Goal: Task Accomplishment & Management: Manage account settings

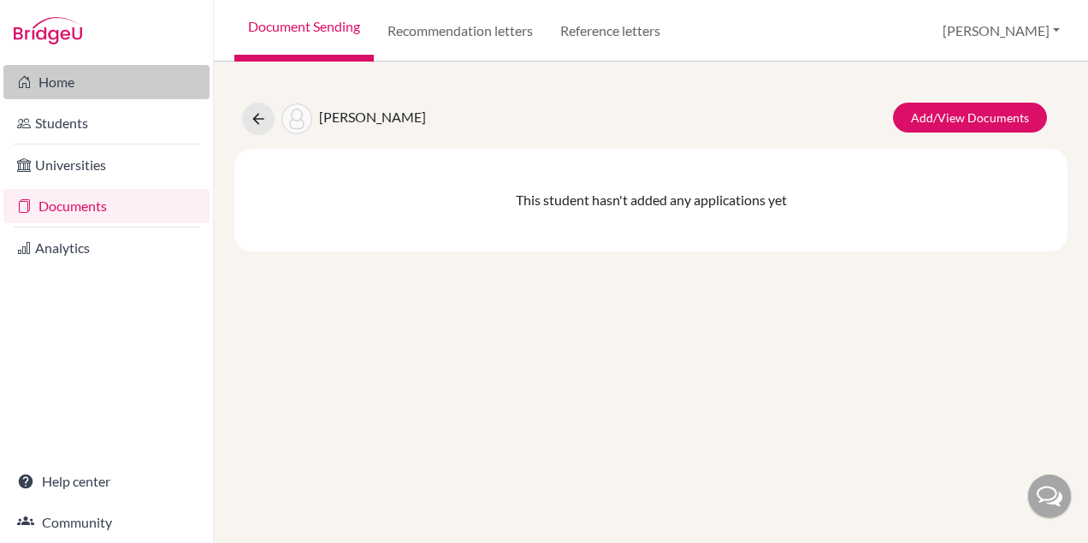
click at [29, 81] on icon at bounding box center [24, 82] width 14 height 21
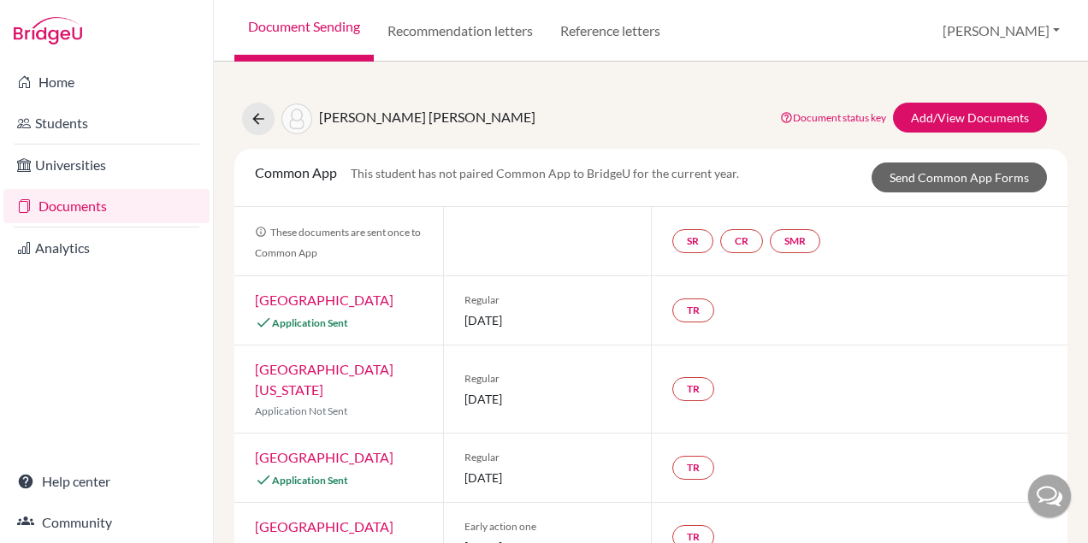
click at [307, 23] on link "Document Sending" at bounding box center [303, 31] width 139 height 62
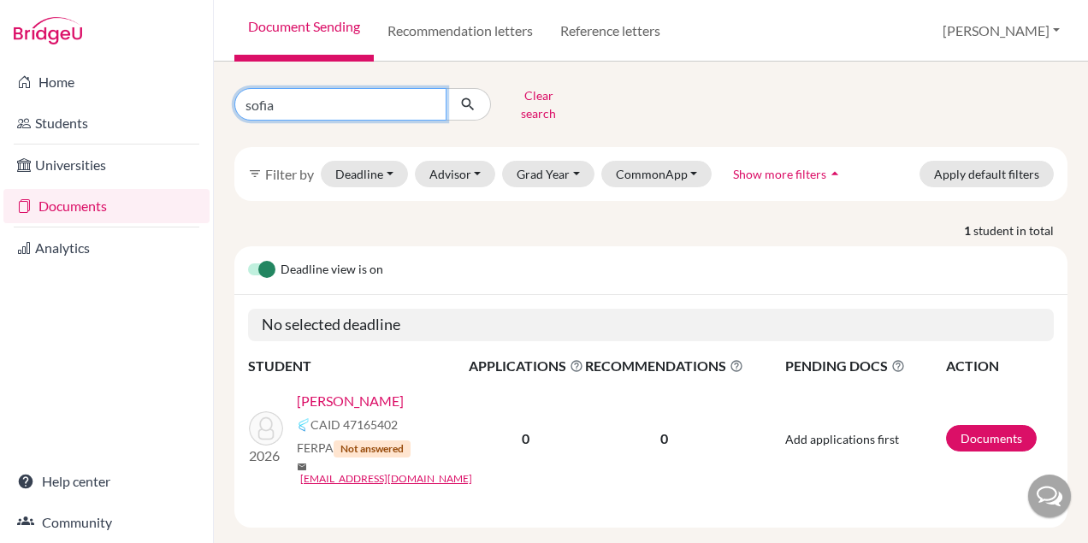
click at [328, 102] on input "sofia" at bounding box center [340, 104] width 212 height 33
click at [428, 99] on input "sofia" at bounding box center [340, 104] width 212 height 33
click at [371, 103] on input "Find student by name..." at bounding box center [340, 104] width 212 height 33
type input "letic"
click button "submit" at bounding box center [468, 104] width 45 height 33
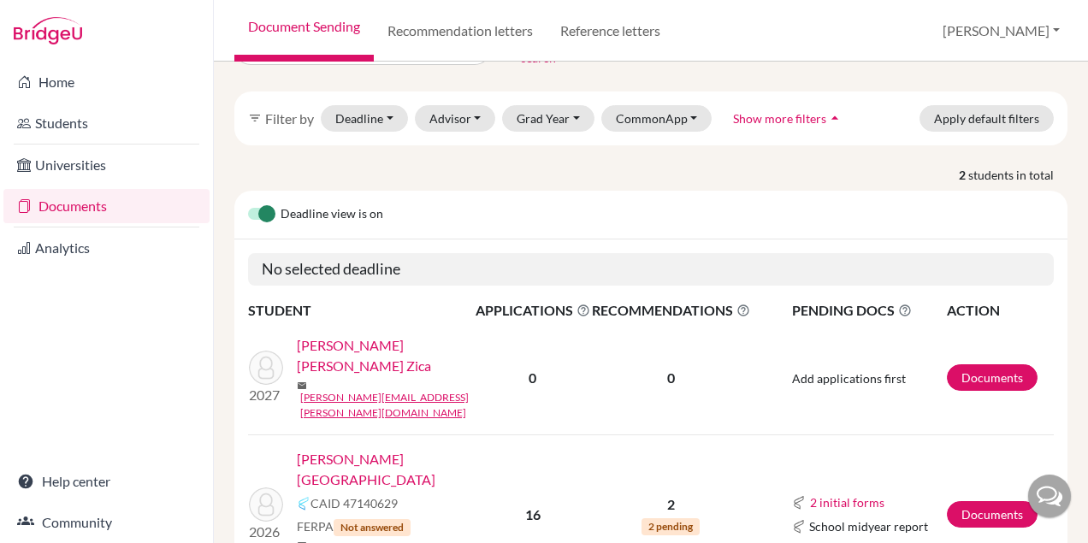
scroll to position [69, 0]
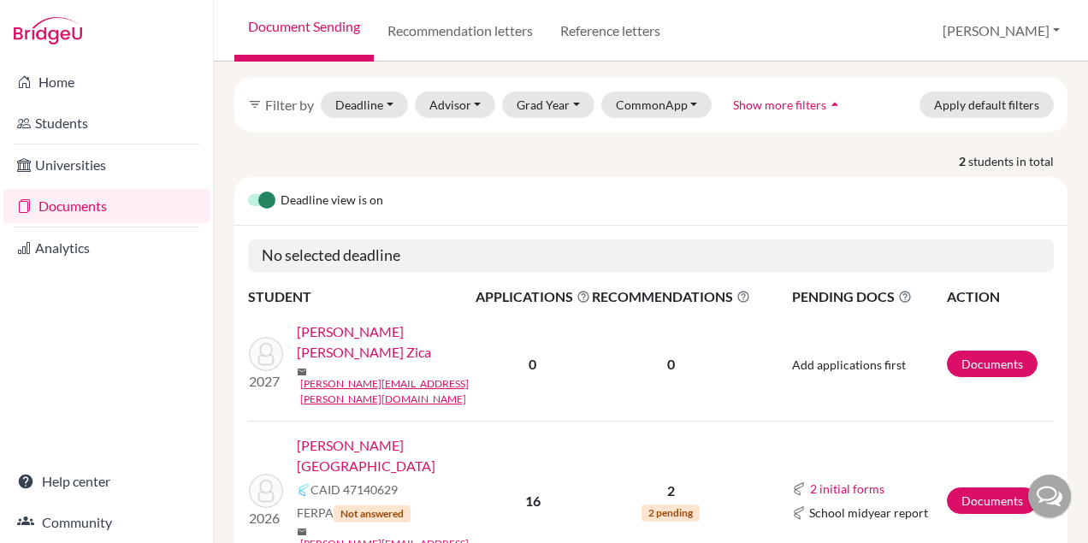
click at [389, 435] on link "[PERSON_NAME][GEOGRAPHIC_DATA]" at bounding box center [392, 455] width 190 height 41
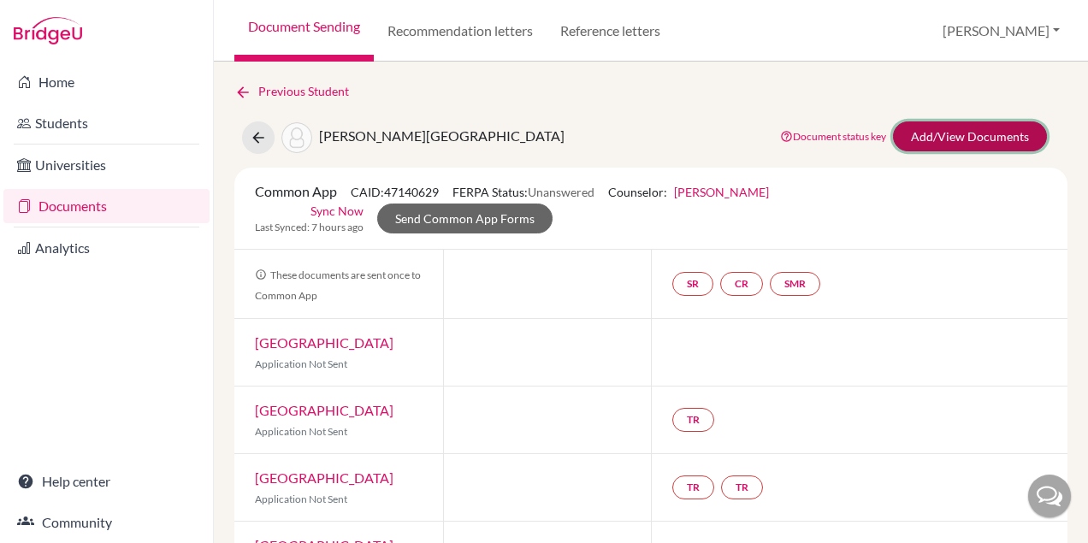
click at [945, 142] on link "Add/View Documents" at bounding box center [970, 136] width 154 height 30
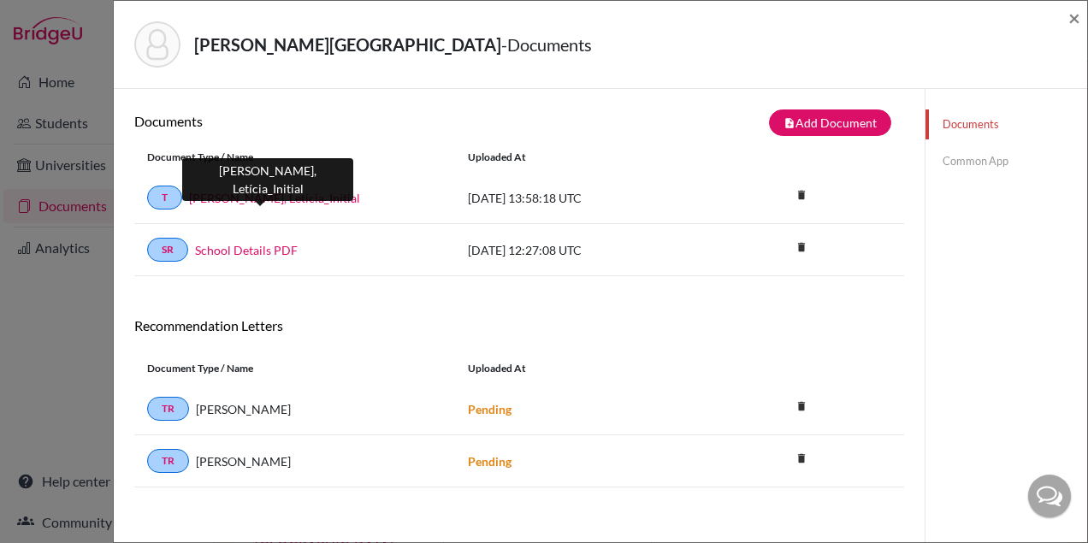
click at [303, 197] on link "Vasconcellos, Letícia_Initial" at bounding box center [274, 198] width 171 height 18
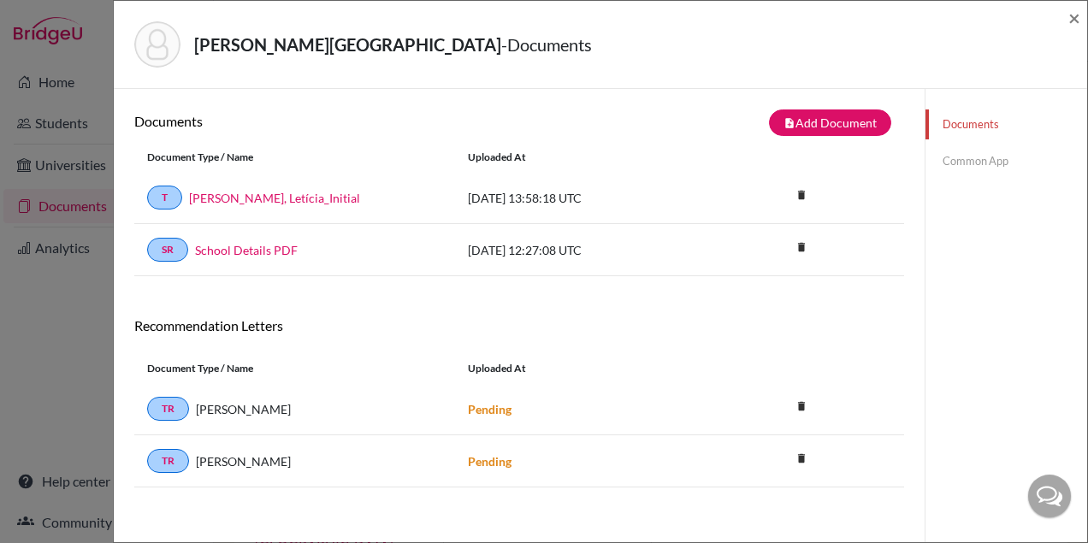
click at [946, 158] on link "Common App" at bounding box center [1007, 161] width 162 height 30
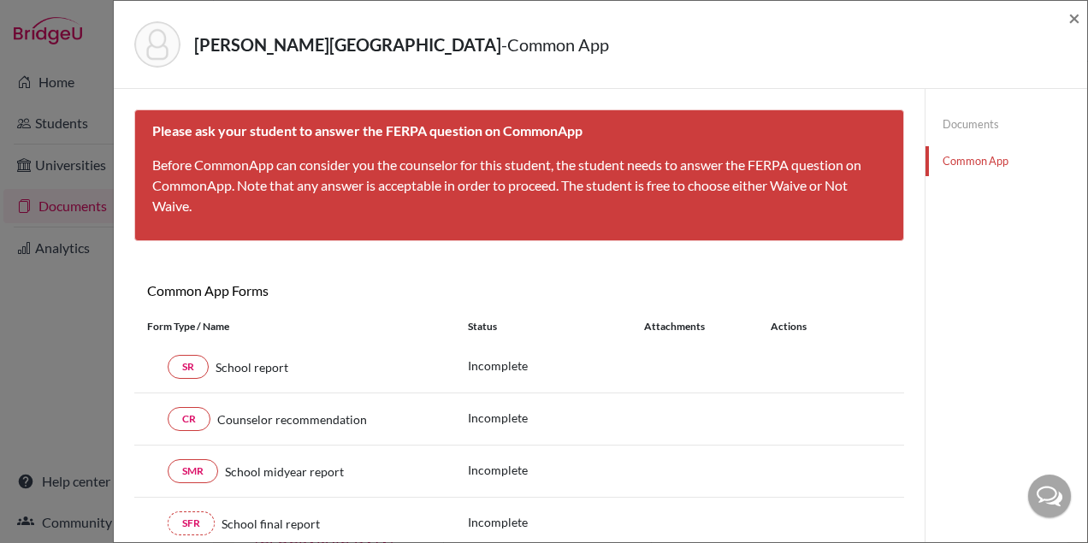
click at [961, 127] on link "Documents" at bounding box center [1007, 125] width 162 height 30
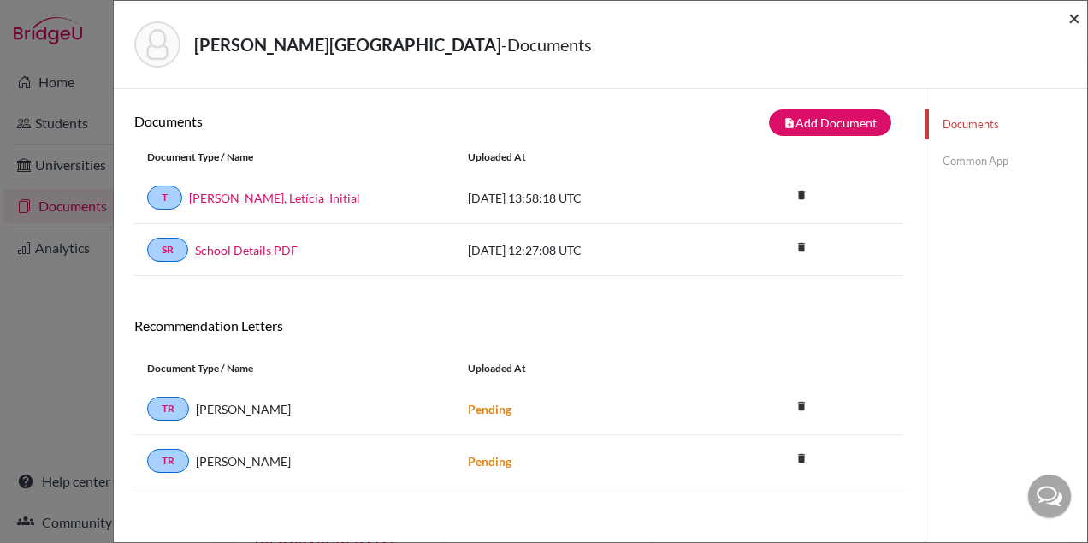
click at [1071, 19] on span "×" at bounding box center [1075, 17] width 12 height 25
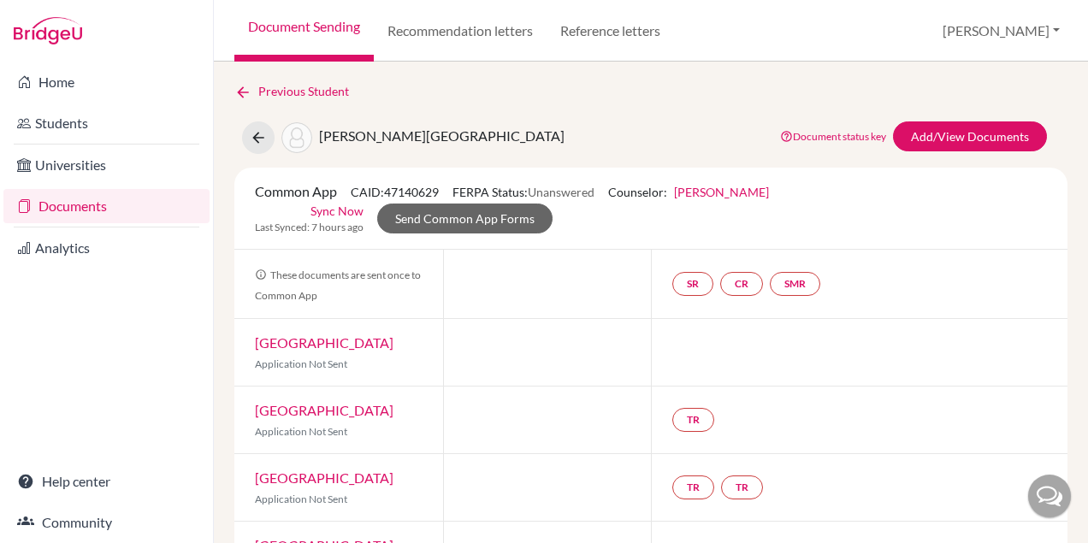
click at [318, 25] on link "Document Sending" at bounding box center [303, 31] width 139 height 62
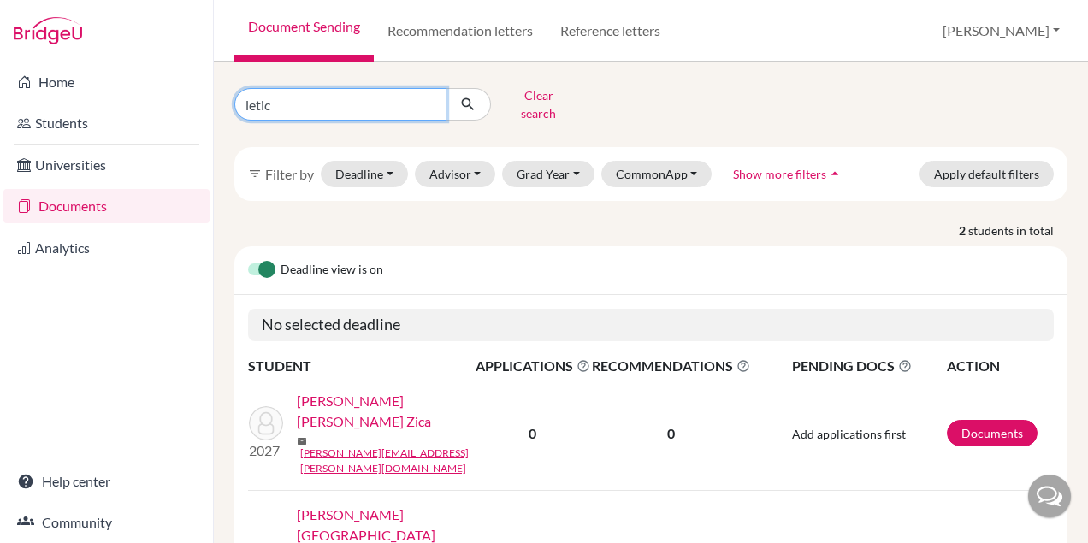
click at [335, 108] on input "letic" at bounding box center [340, 104] width 212 height 33
type input "l"
type input "edu"
click button "submit" at bounding box center [468, 104] width 45 height 33
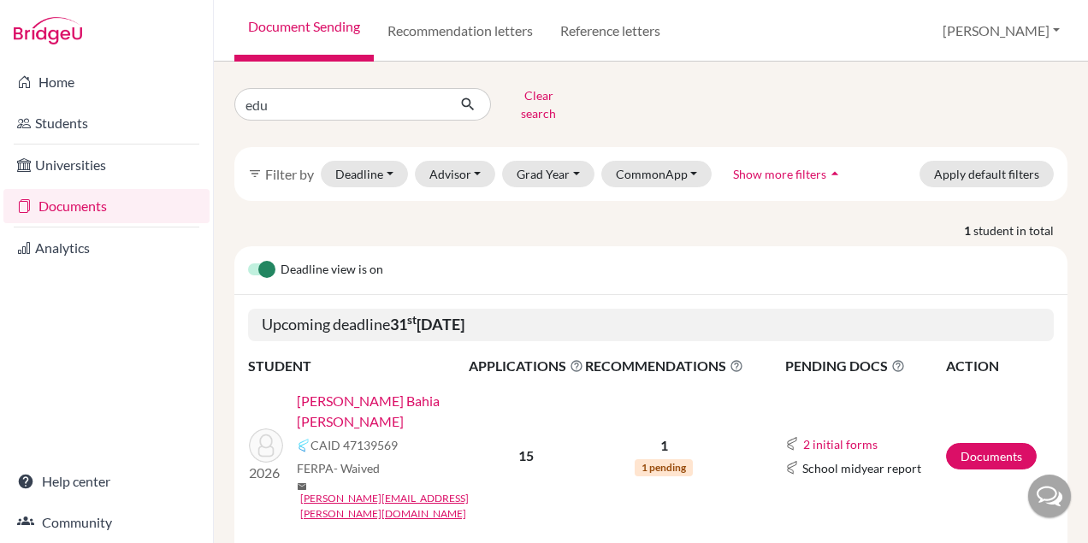
click at [402, 391] on link "[PERSON_NAME] Bahia [PERSON_NAME]" at bounding box center [388, 411] width 183 height 41
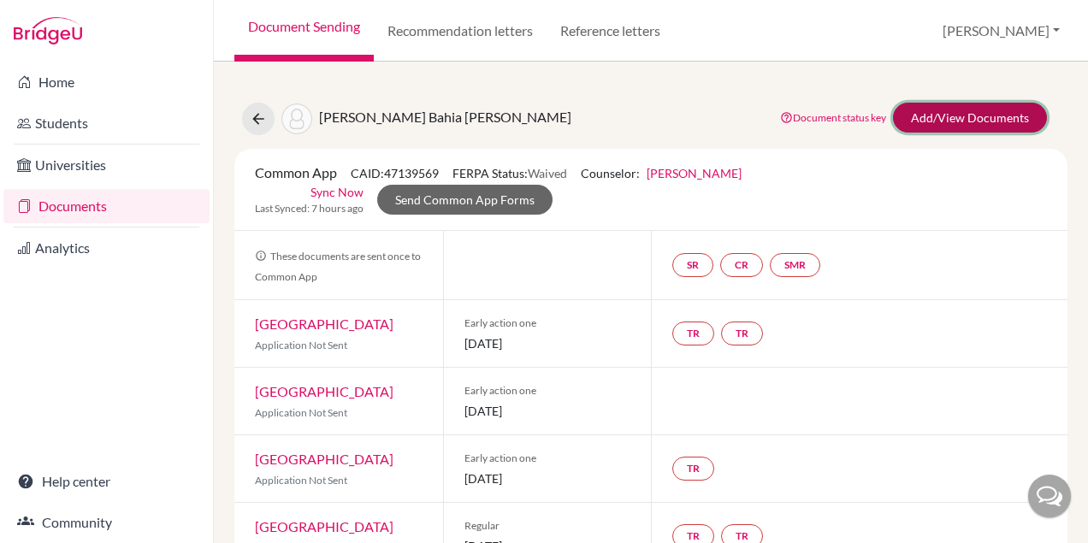
click at [986, 120] on link "Add/View Documents" at bounding box center [970, 118] width 154 height 30
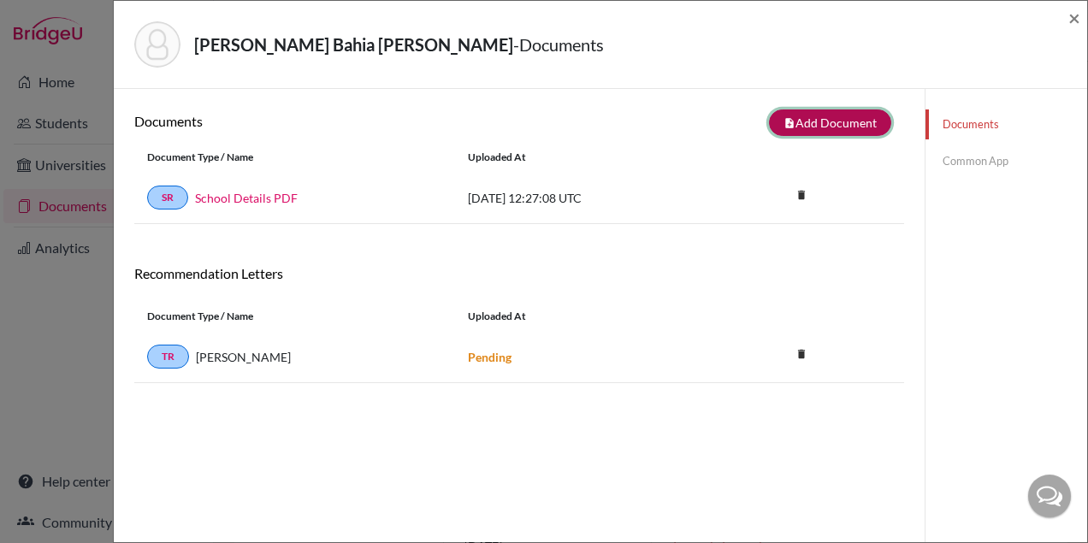
click at [808, 118] on button "note_add Add Document" at bounding box center [830, 123] width 122 height 27
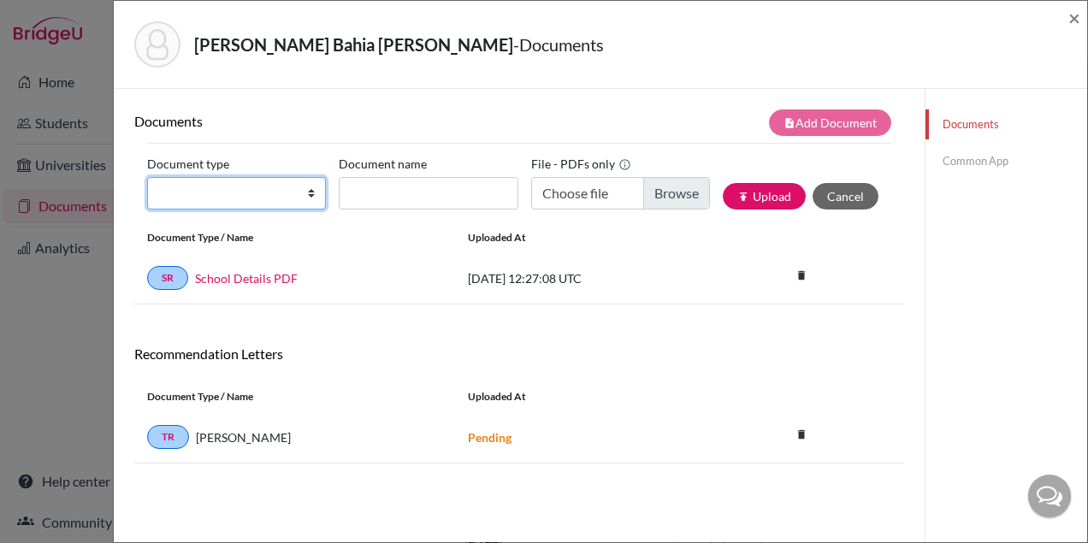
click at [246, 191] on select "Change explanation for Common App reports Counselor recommendation Internationa…" at bounding box center [236, 193] width 179 height 33
select select "2"
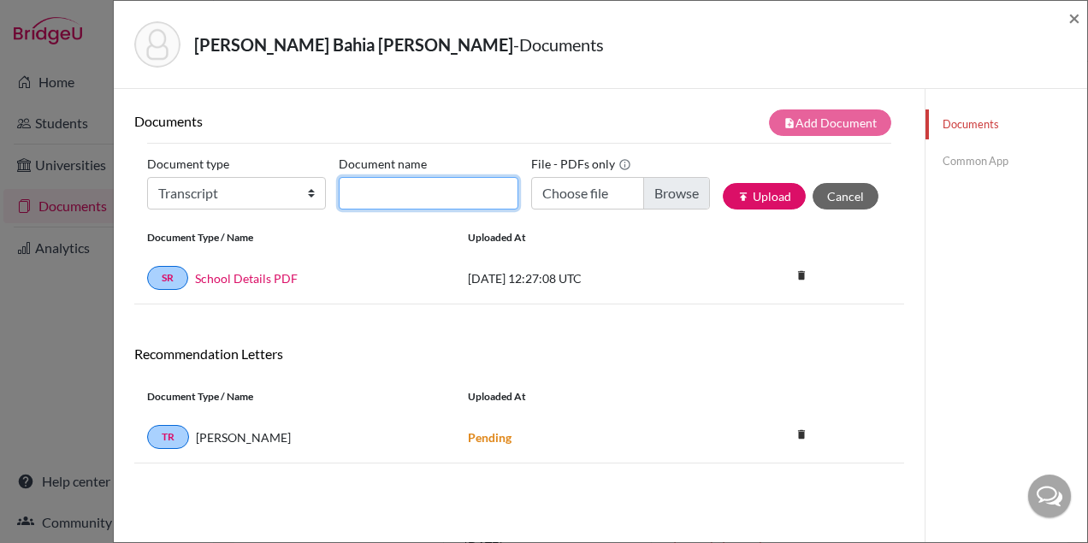
click at [391, 198] on input "Document name" at bounding box center [428, 193] width 179 height 33
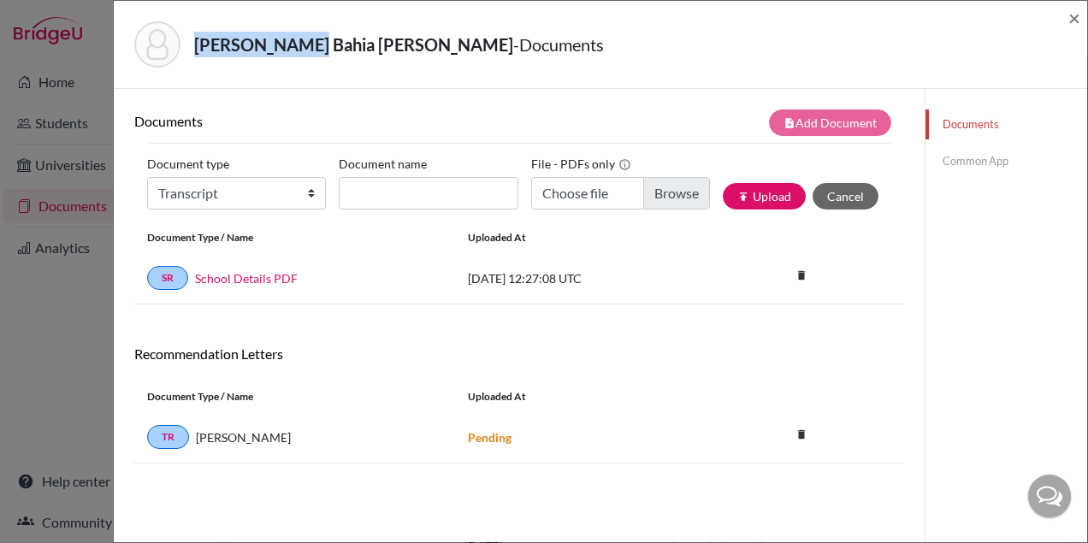
drag, startPoint x: 301, startPoint y: 43, endPoint x: 198, endPoint y: 38, distance: 102.8
click at [198, 38] on strong "Pinto, Eduarda Bahia Alves" at bounding box center [353, 44] width 319 height 21
click at [199, 38] on strong "Pinto, Eduarda Bahia Alves" at bounding box center [353, 44] width 319 height 21
drag, startPoint x: 196, startPoint y: 40, endPoint x: 305, endPoint y: 46, distance: 109.7
click at [305, 46] on strong "[PERSON_NAME] Bahia [PERSON_NAME]" at bounding box center [353, 44] width 319 height 21
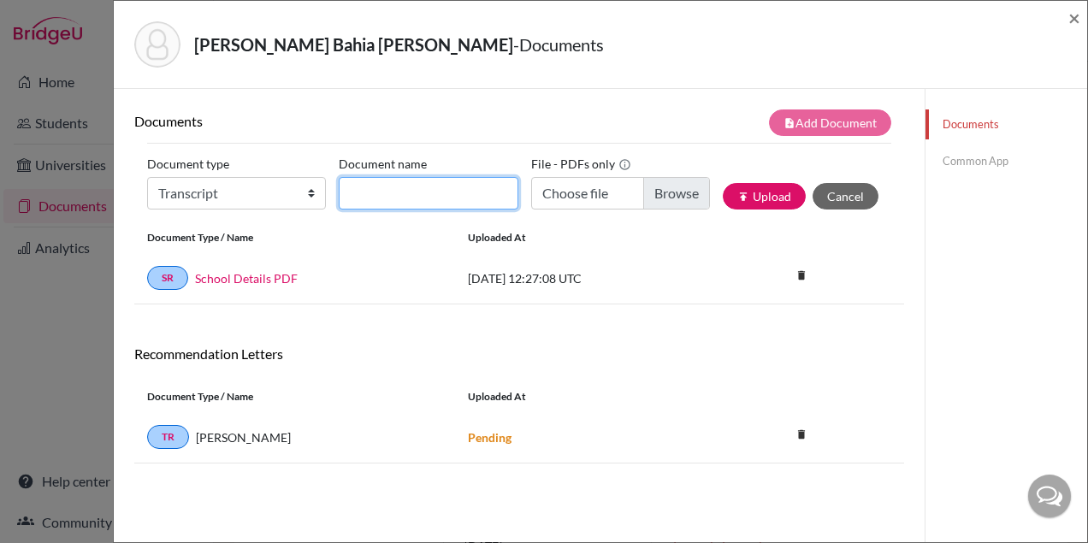
click at [401, 187] on input "Document name" at bounding box center [428, 193] width 179 height 33
paste input "https://www.kcl.ac.uk/study/undergraduate/how-to-apply/entry-requirements"
type input "https://www.kcl.ac.uk/study/undergraduate/how-to-apply/entry-requirements"
click at [199, 46] on strong "[PERSON_NAME] Bahia [PERSON_NAME]" at bounding box center [353, 44] width 319 height 21
click at [199, 45] on strong "[PERSON_NAME] Bahia [PERSON_NAME]" at bounding box center [353, 44] width 319 height 21
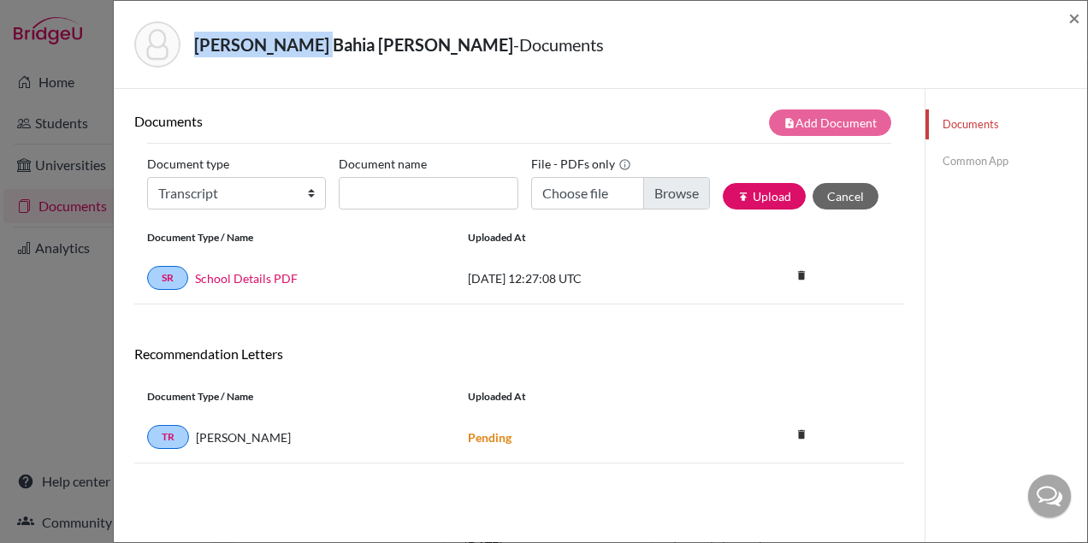
drag, startPoint x: 195, startPoint y: 45, endPoint x: 302, endPoint y: 50, distance: 107.0
click at [302, 50] on strong "[PERSON_NAME] Bahia [PERSON_NAME]" at bounding box center [353, 44] width 319 height 21
copy strong "Pinto, Eduarda"
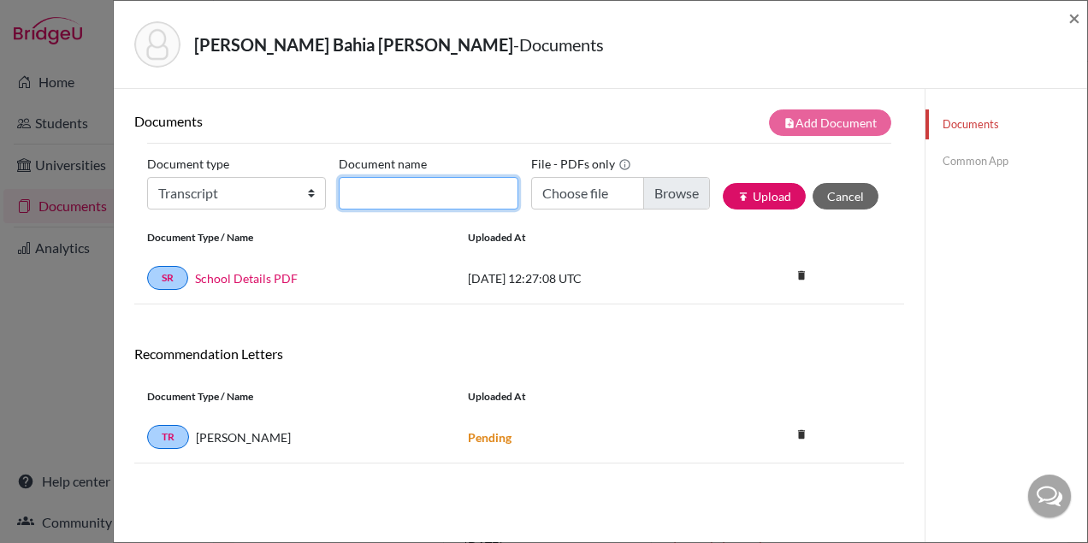
click at [371, 188] on input "Document name" at bounding box center [428, 193] width 179 height 33
paste input "Pinto, Eduarda"
type input "Pinto, Eduarda_Initial Transcript"
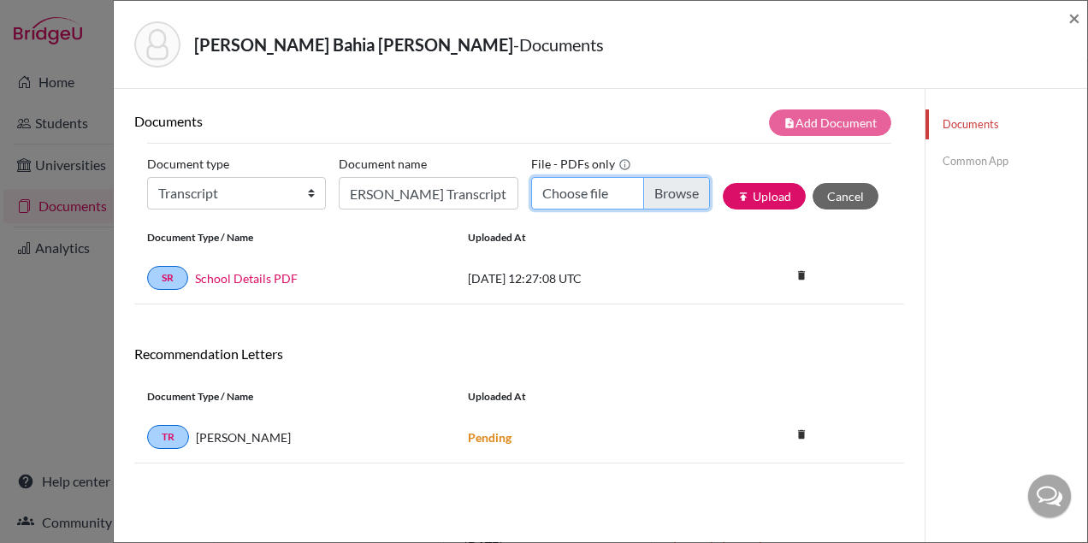
click at [668, 188] on input "Choose file" at bounding box center [620, 193] width 179 height 33
type input "C:\fakepath\Eduarda Bahia Alves Pinto.pdf"
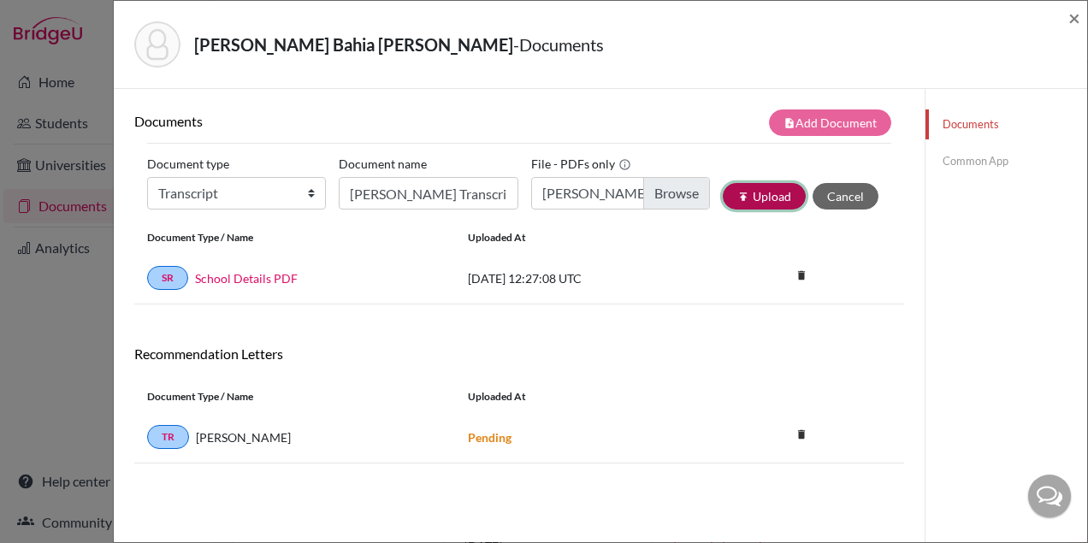
click at [761, 196] on button "publish Upload" at bounding box center [764, 196] width 83 height 27
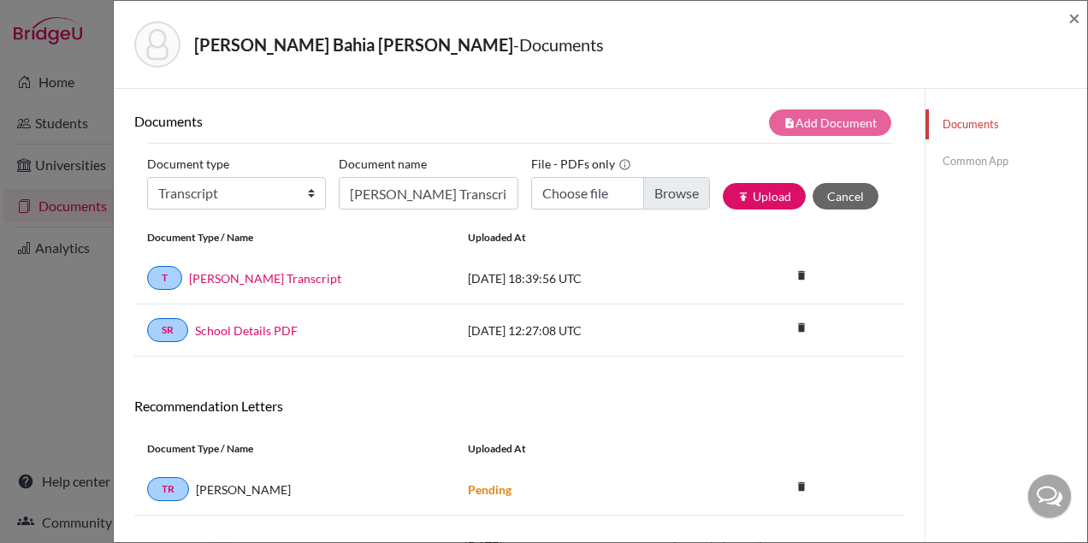
click at [979, 163] on link "Common App" at bounding box center [1007, 161] width 162 height 30
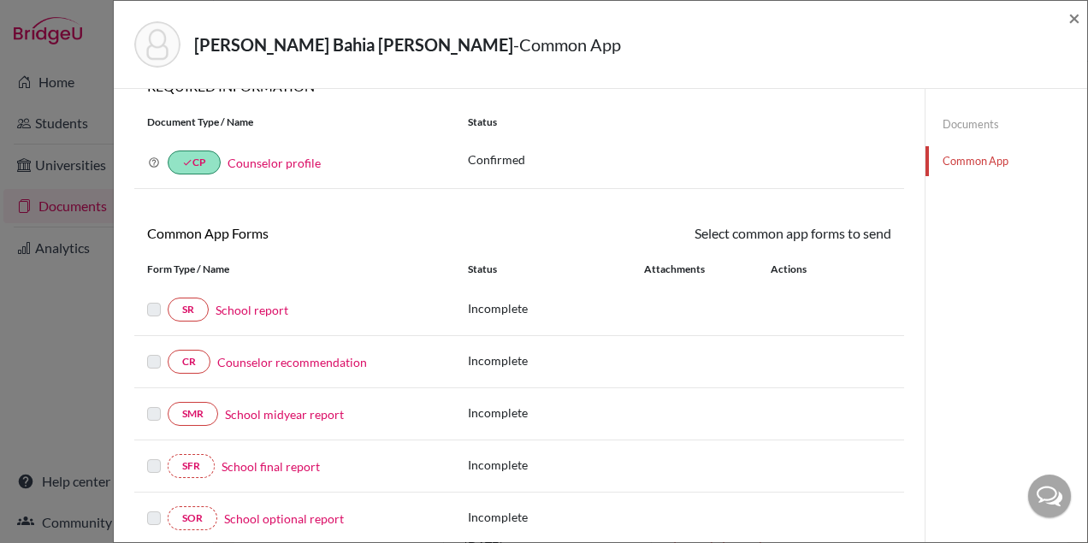
scroll to position [33, 0]
click at [274, 309] on link "School report" at bounding box center [252, 308] width 73 height 18
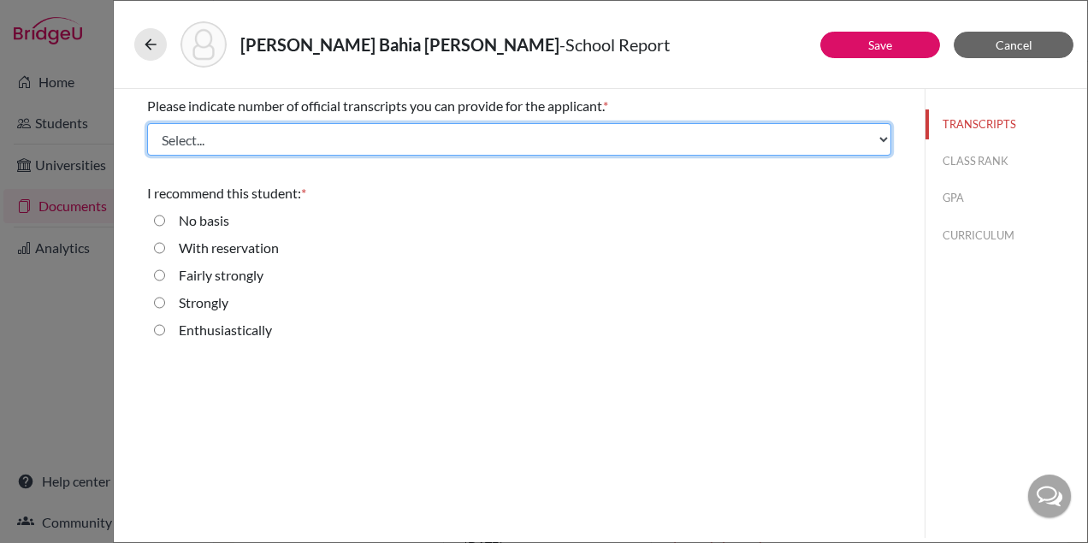
click at [291, 147] on select "Select... 1 2 3 4" at bounding box center [519, 139] width 744 height 33
select select "1"
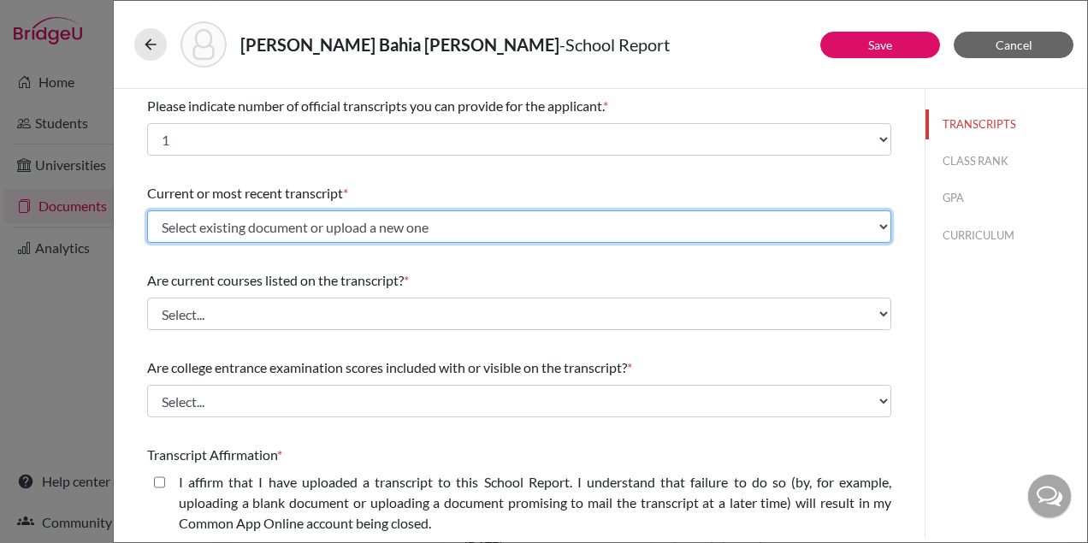
click at [273, 231] on select "Select existing document or upload a new one Pinto, Eduarda_Initial Transcript …" at bounding box center [519, 226] width 744 height 33
select select "656791"
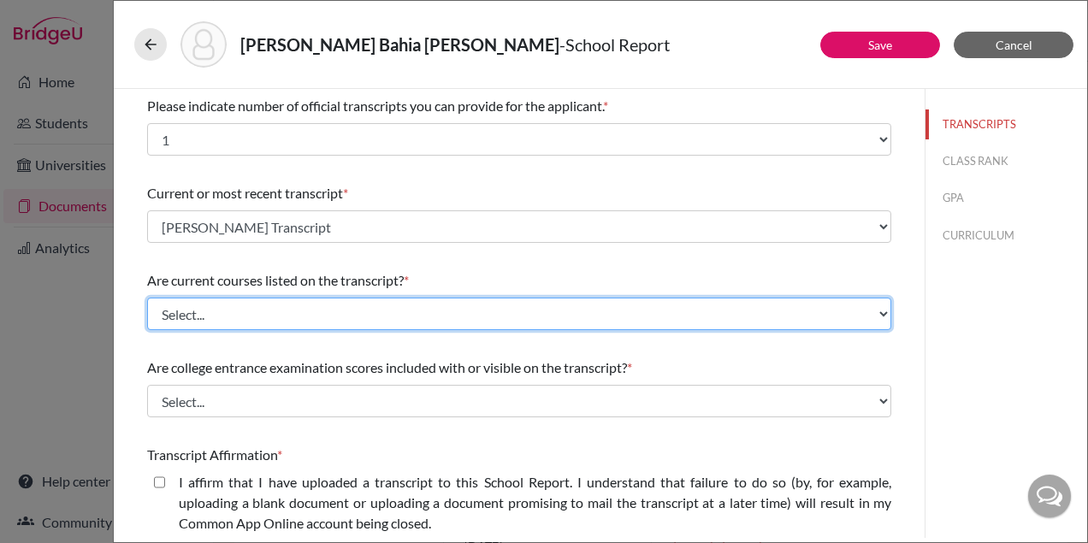
click at [255, 311] on select "Select... Yes No" at bounding box center [519, 314] width 744 height 33
select select "0"
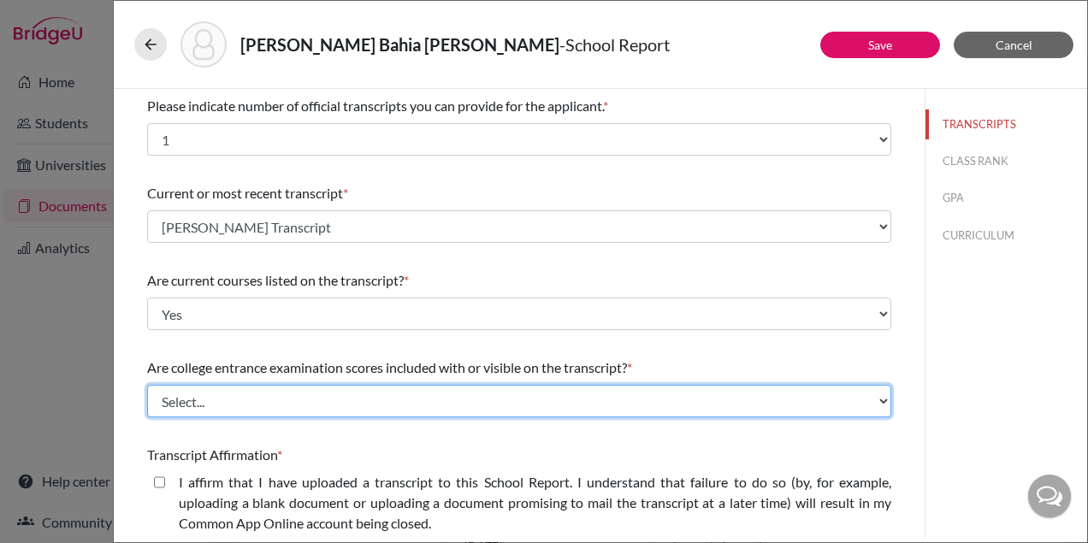
click at [240, 394] on select "Select... Yes No" at bounding box center [519, 401] width 744 height 33
select select "1"
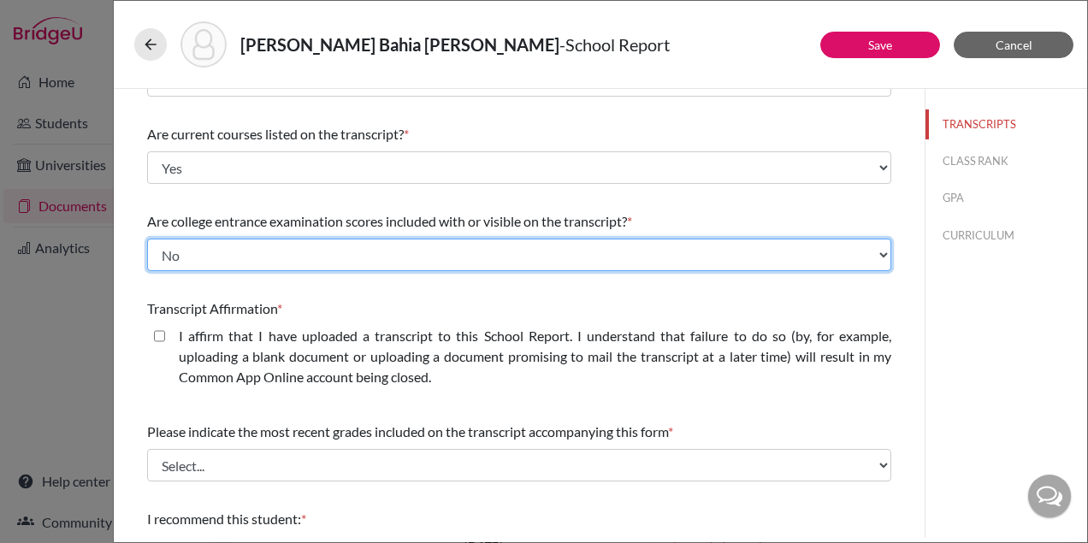
scroll to position [163, 0]
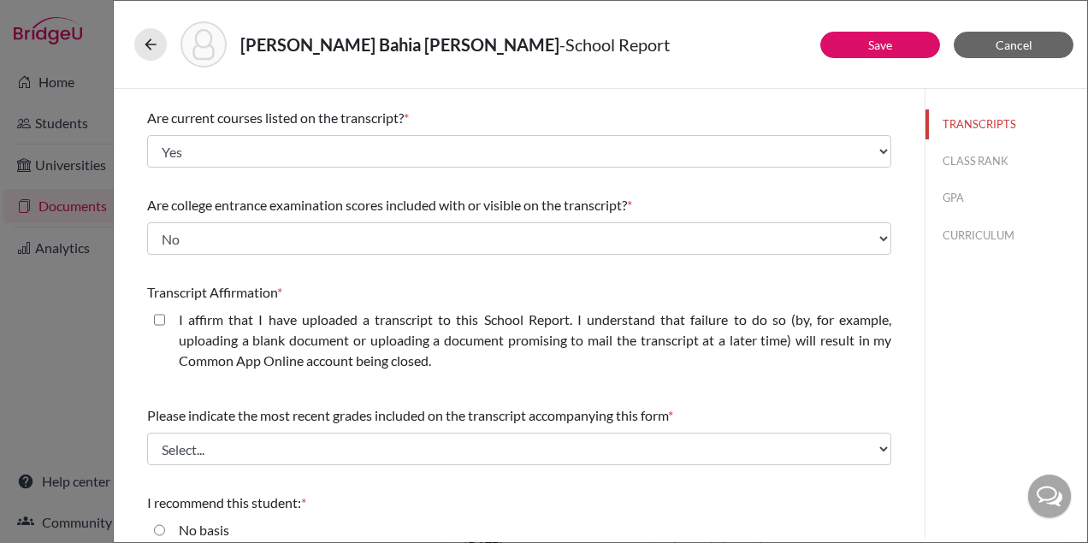
click at [159, 325] on closed\ "I affirm that I have uploaded a transcript to this School Report. I understand …" at bounding box center [159, 320] width 11 height 21
checkbox closed\ "true"
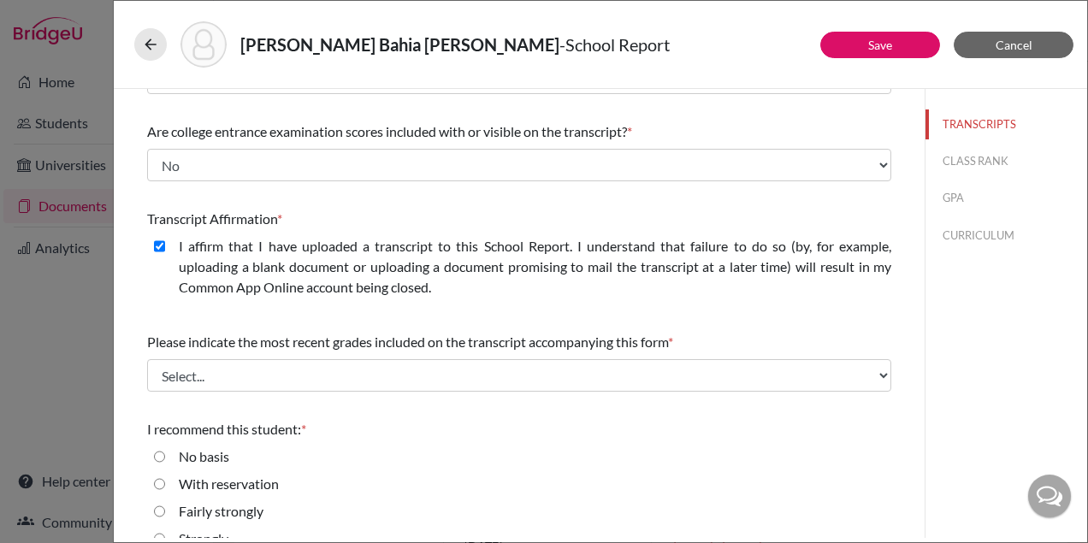
scroll to position [239, 0]
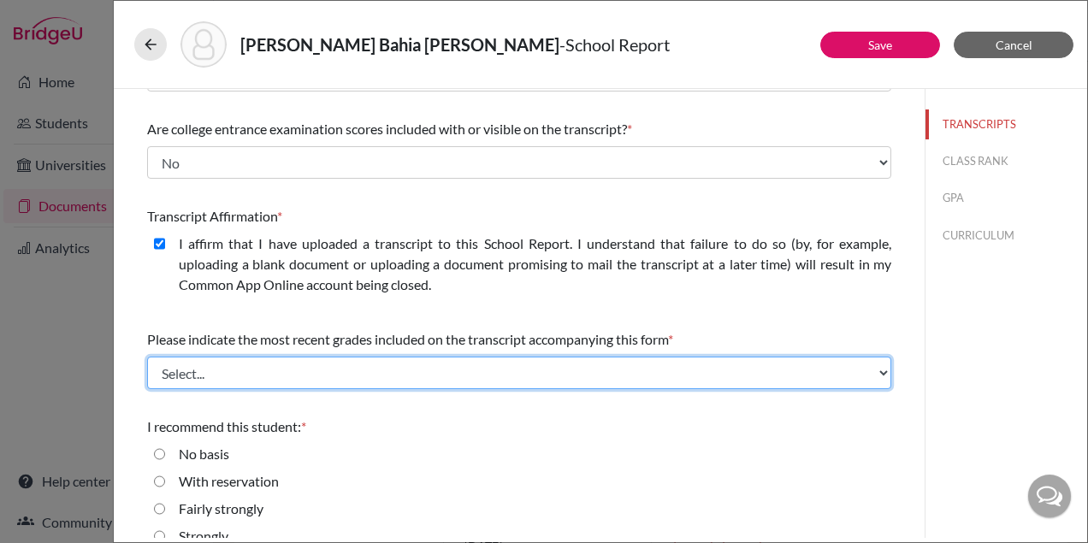
click at [227, 375] on select "Select... Final junior year grades 1st Quarter senior year grades 2nd Quarter/1…" at bounding box center [519, 373] width 744 height 33
select select "0"
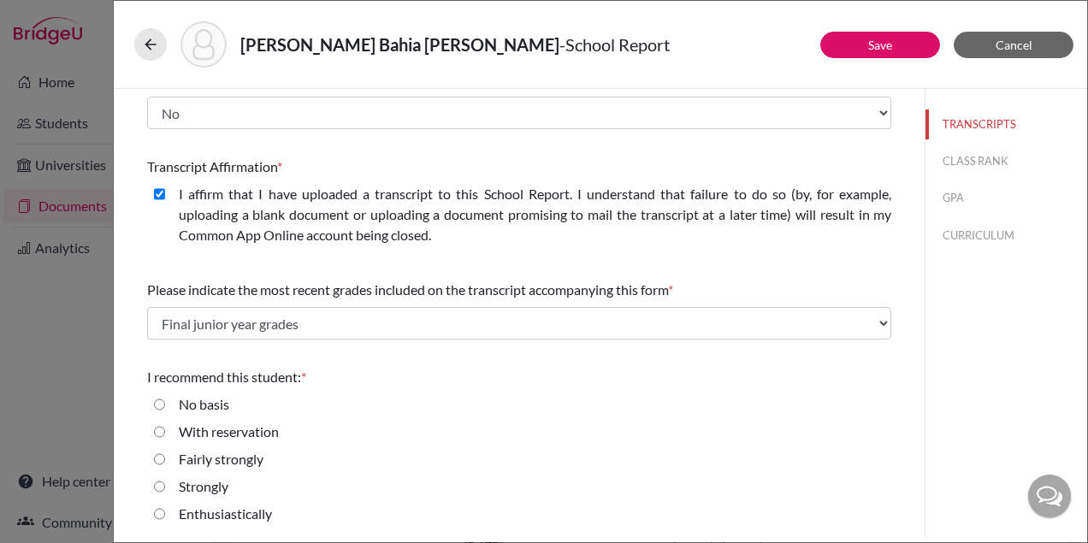
click at [163, 489] on input "Strongly" at bounding box center [159, 487] width 11 height 21
radio input "true"
click at [889, 46] on link "Save" at bounding box center [880, 45] width 24 height 15
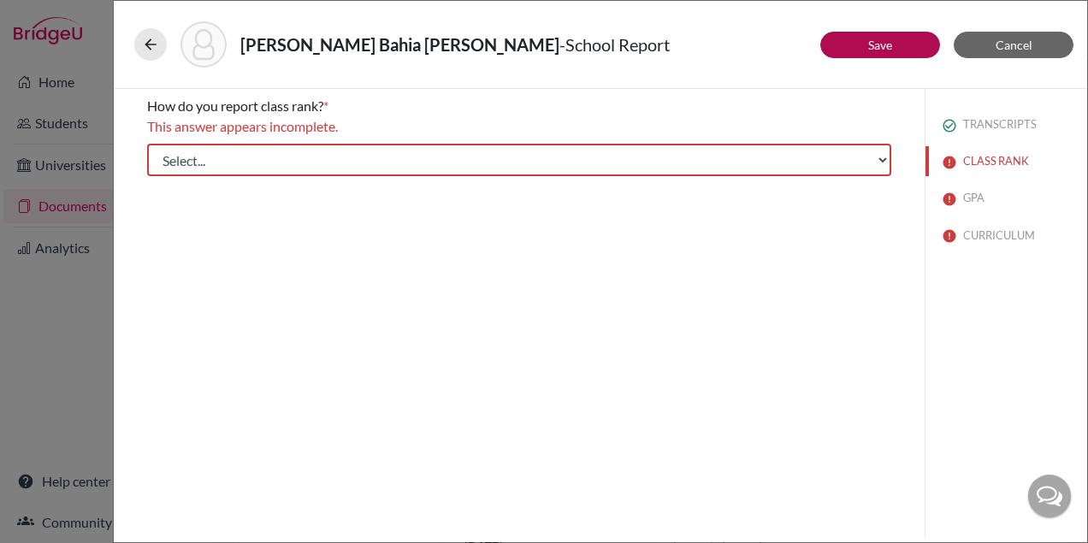
scroll to position [0, 0]
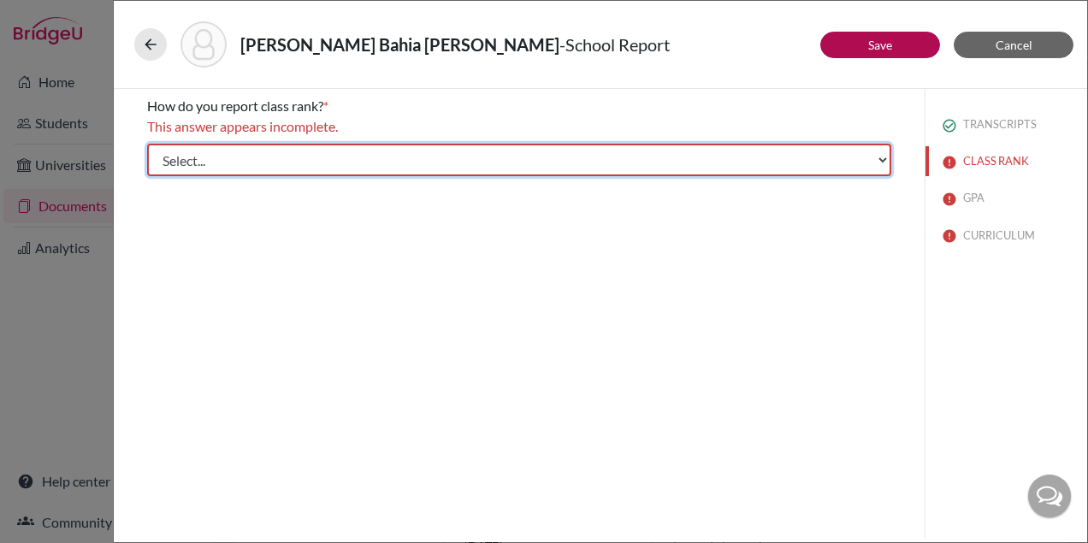
click at [571, 165] on select "Select... Exact Decile Quintile Quartile None" at bounding box center [519, 160] width 744 height 33
select select "5"
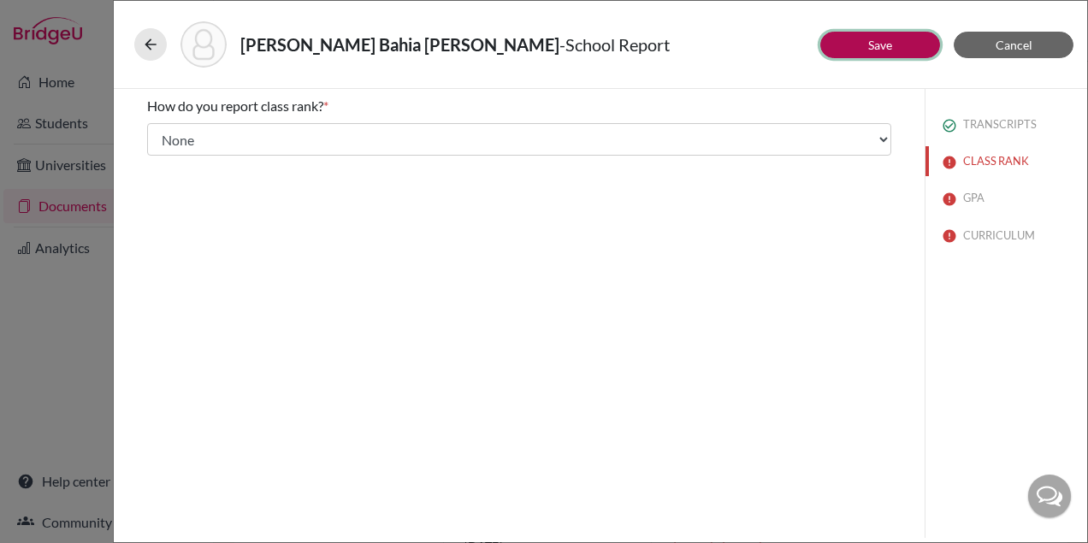
click at [857, 55] on button "Save" at bounding box center [880, 45] width 120 height 27
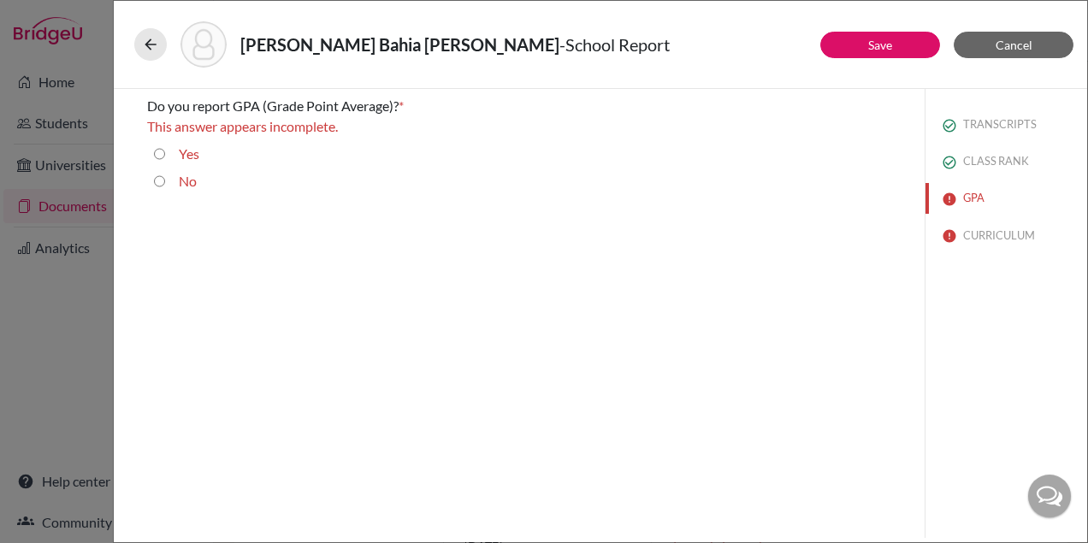
click at [162, 151] on input "Yes" at bounding box center [159, 154] width 11 height 21
radio input "true"
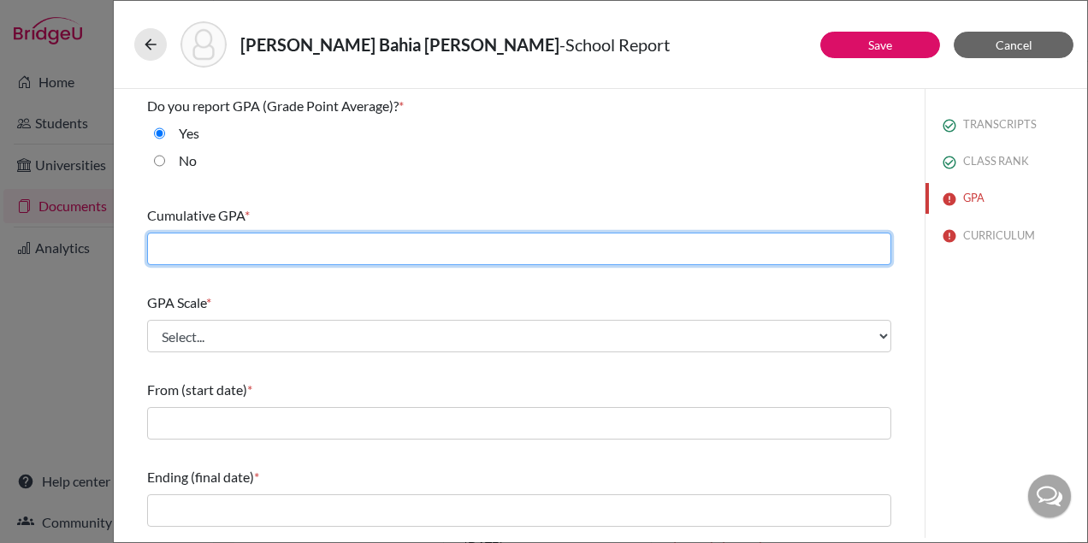
click at [202, 244] on input "text" at bounding box center [519, 249] width 744 height 33
type input "4.08"
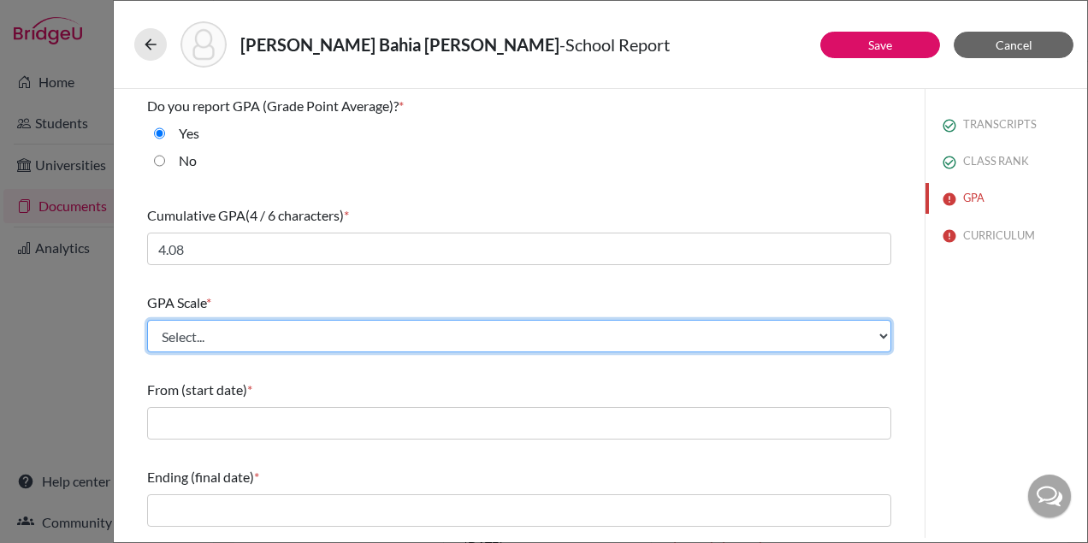
click at [185, 341] on select "Select... 4 5 6 7 8 9 10 11 12 13 14 15 16 17 18 19 20 100" at bounding box center [519, 336] width 744 height 33
select select "4"
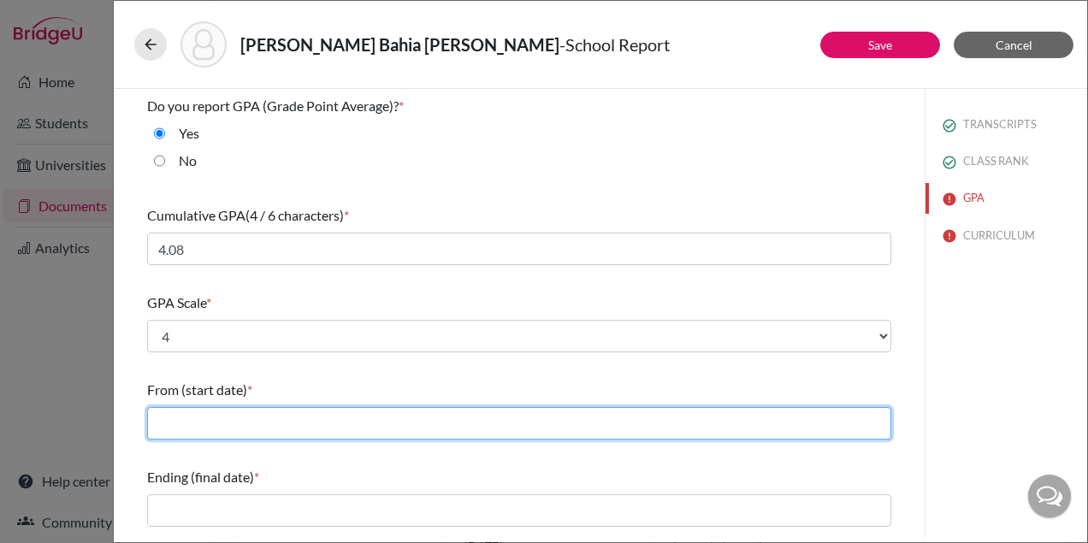
click at [196, 410] on input "text" at bounding box center [519, 423] width 744 height 33
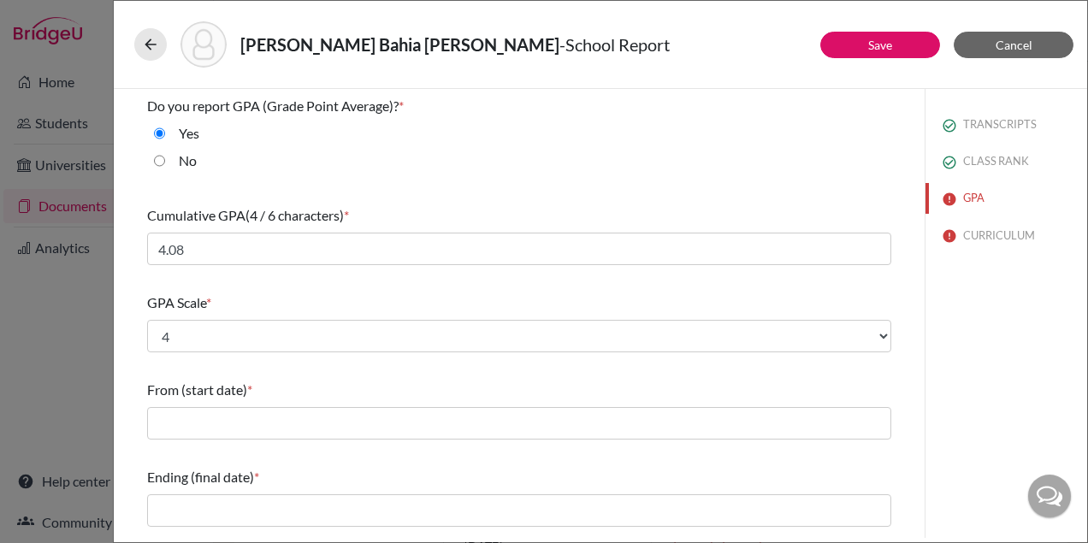
click at [451, 296] on div "GPA Scale *" at bounding box center [519, 303] width 744 height 21
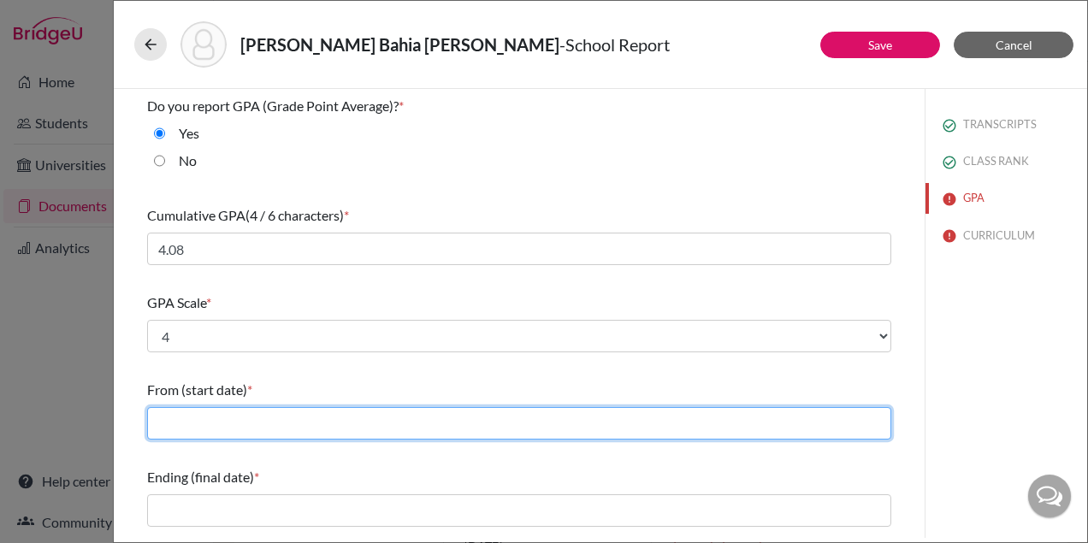
click at [252, 428] on input "text" at bounding box center [519, 423] width 744 height 33
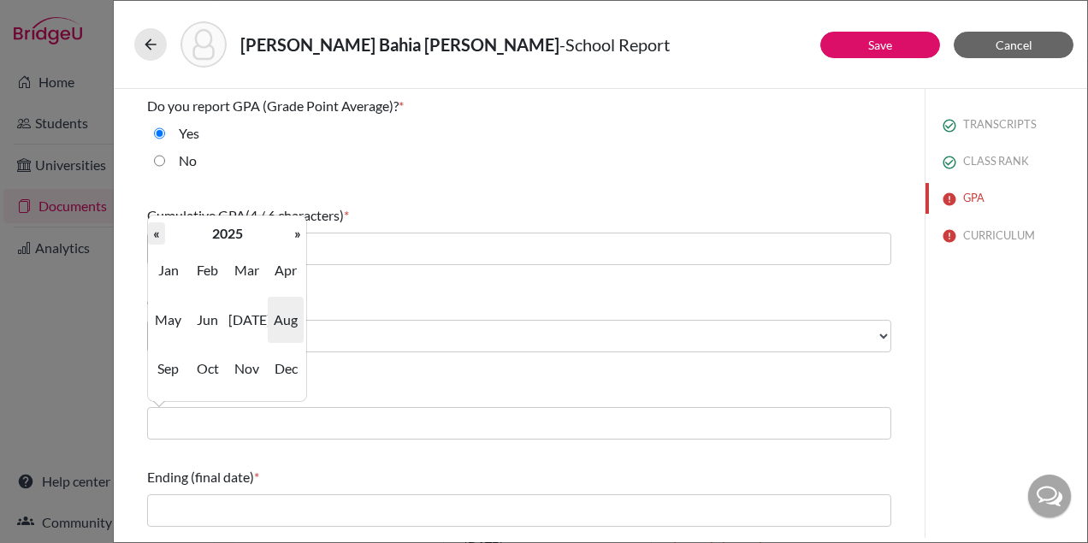
click at [155, 228] on th "«" at bounding box center [156, 233] width 17 height 22
click at [253, 324] on span "Jul" at bounding box center [246, 320] width 36 height 46
type input "07/2022"
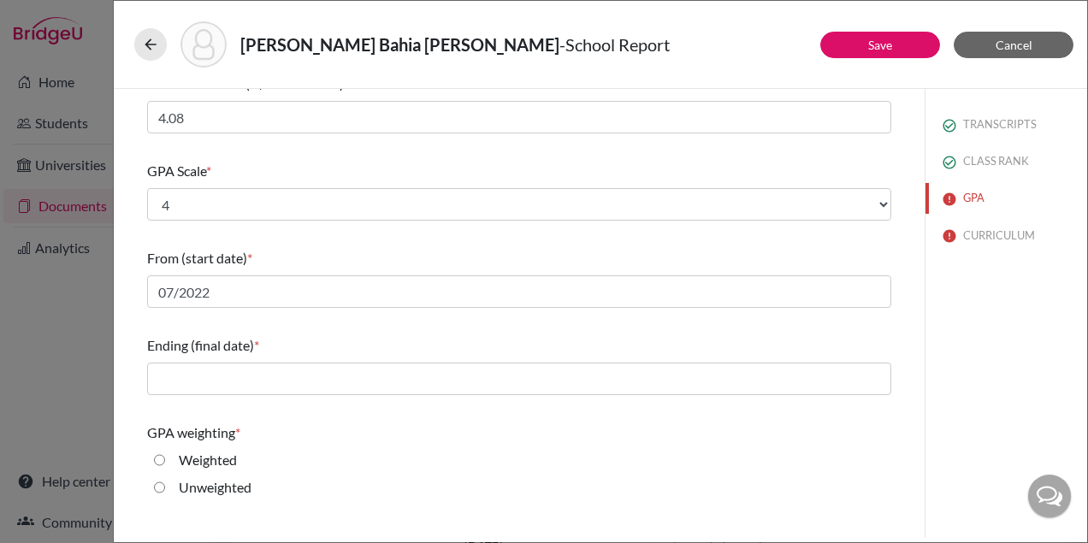
scroll to position [133, 0]
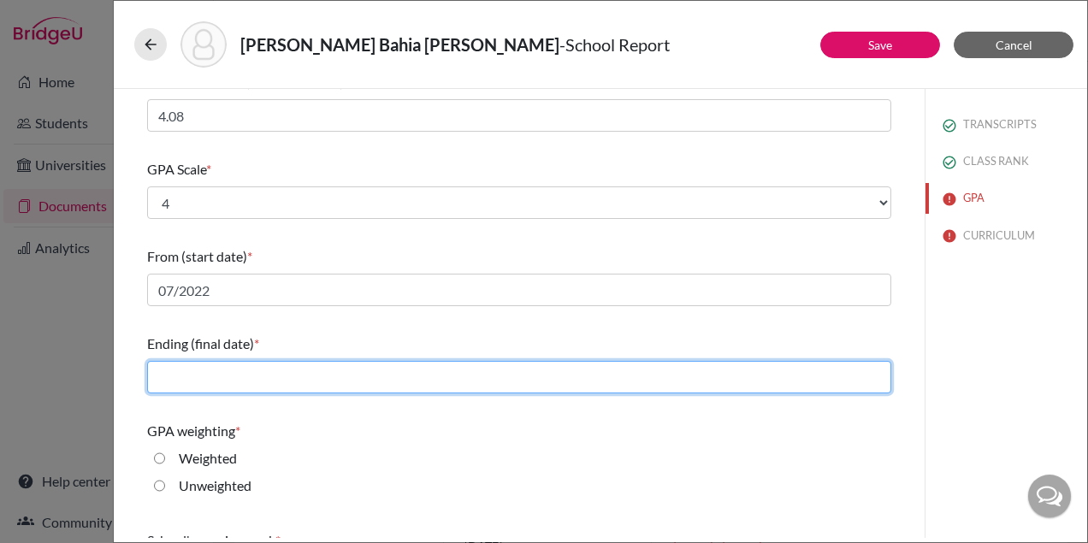
click at [238, 382] on input "text" at bounding box center [519, 377] width 744 height 33
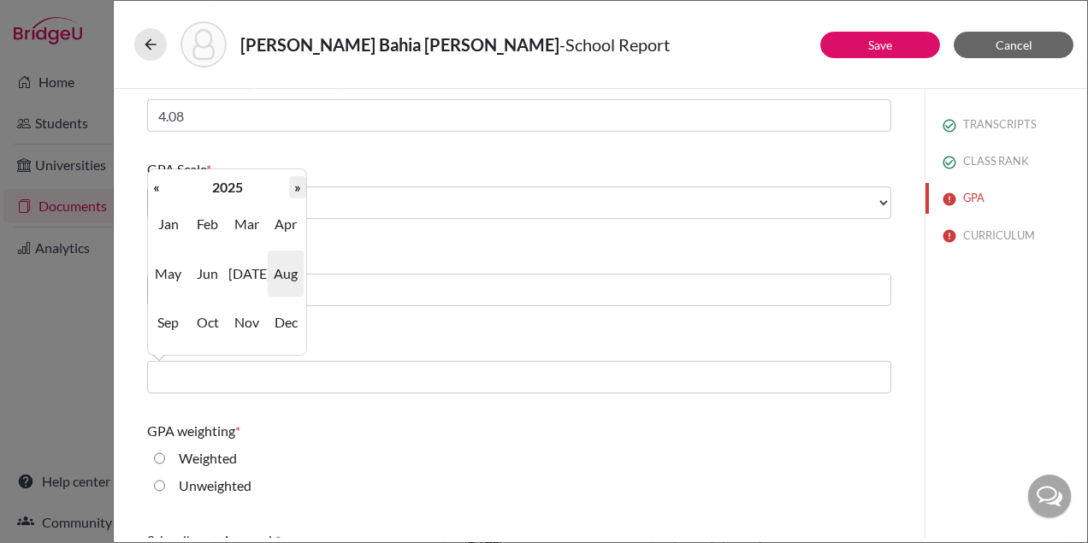
click at [297, 185] on th "»" at bounding box center [297, 187] width 17 height 22
click at [172, 270] on span "May" at bounding box center [169, 274] width 36 height 46
type input "05/2026"
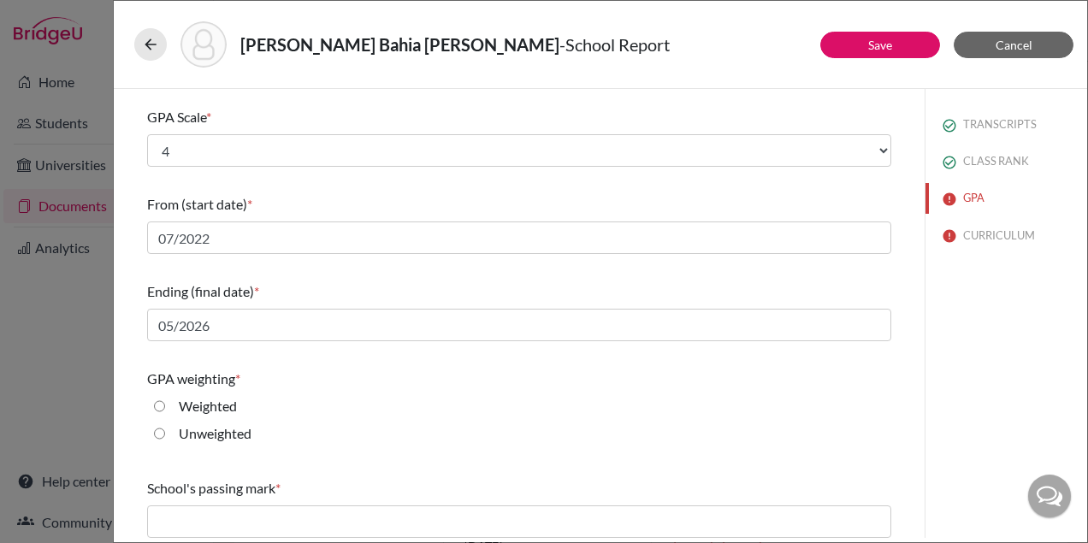
scroll to position [195, 0]
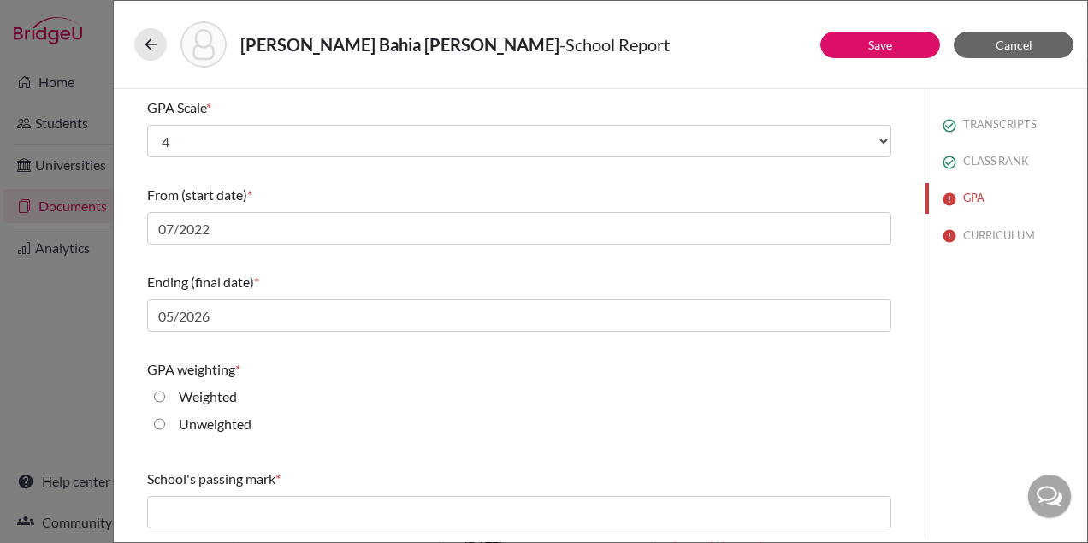
click at [158, 390] on input "Weighted" at bounding box center [159, 397] width 11 height 21
radio input "true"
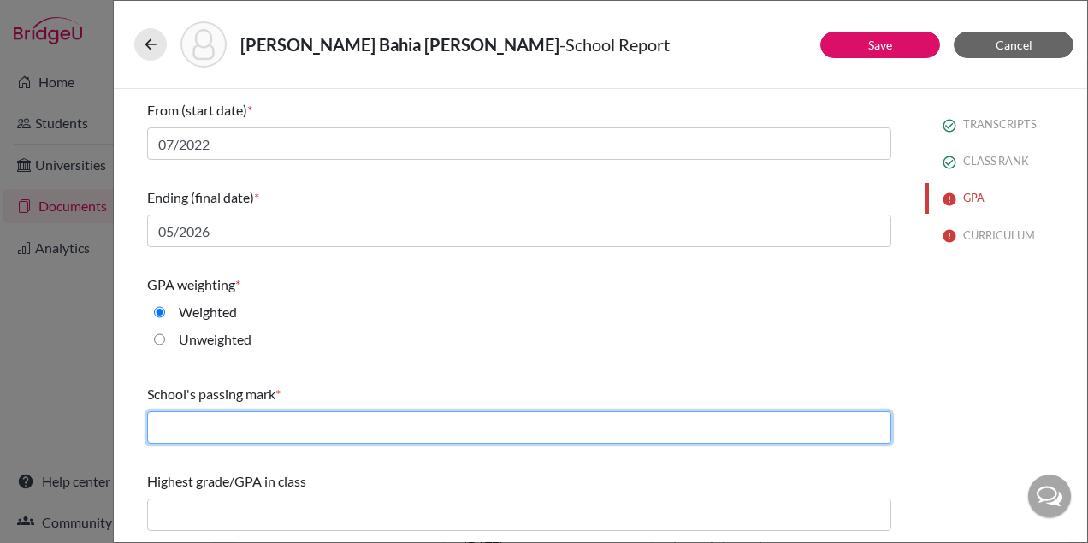
click at [317, 430] on input "text" at bounding box center [519, 428] width 744 height 33
type input "60"
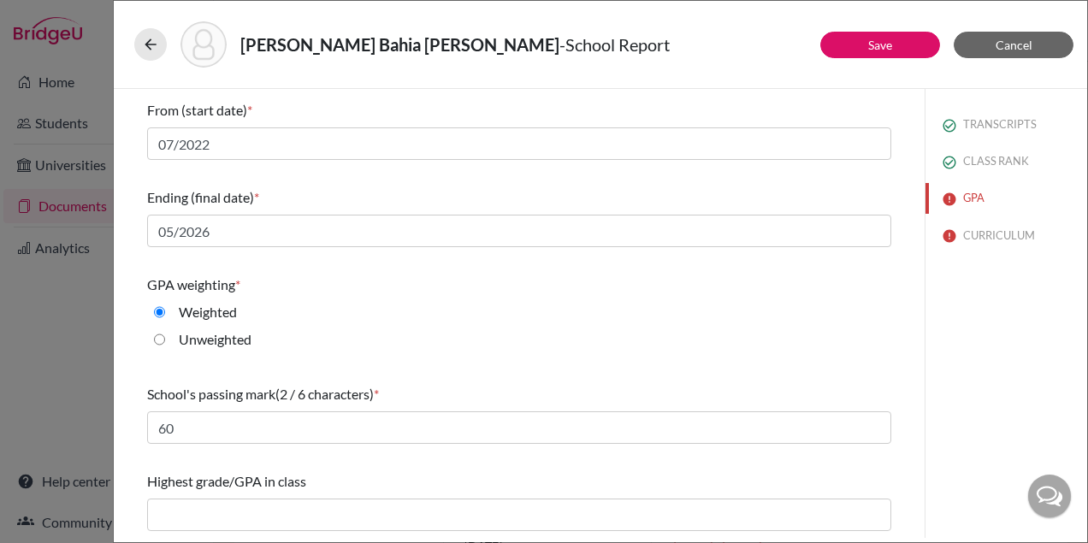
click at [333, 477] on div "Highest grade/GPA in class" at bounding box center [519, 481] width 744 height 21
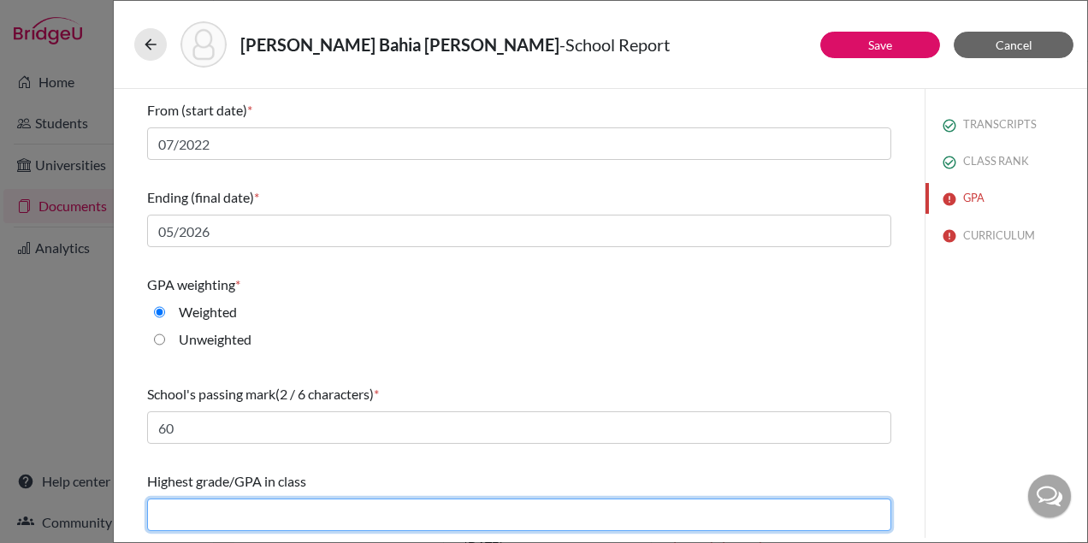
click at [298, 512] on input "text" at bounding box center [519, 515] width 744 height 33
type input "4.39"
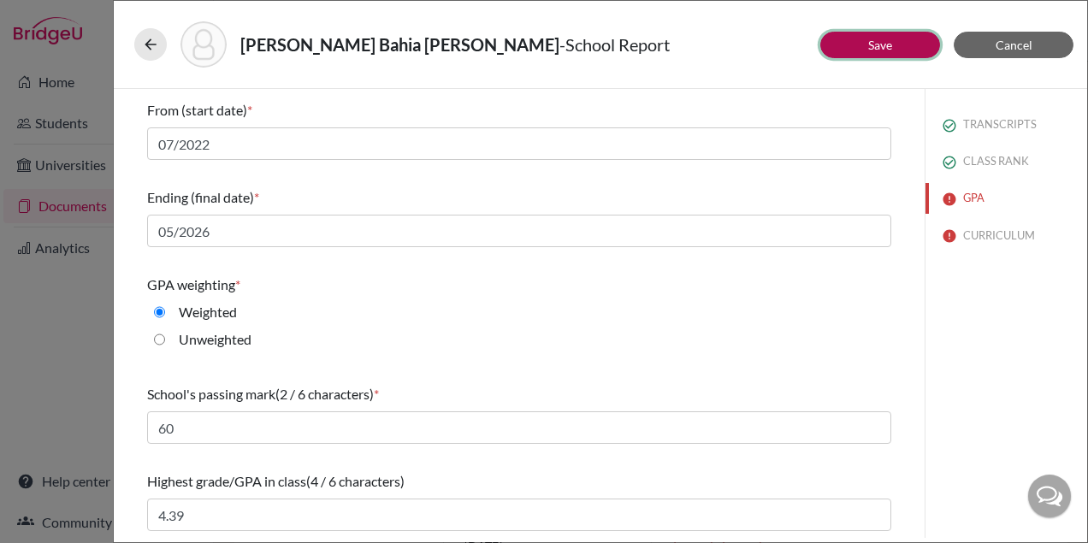
click at [860, 44] on button "Save" at bounding box center [880, 45] width 120 height 27
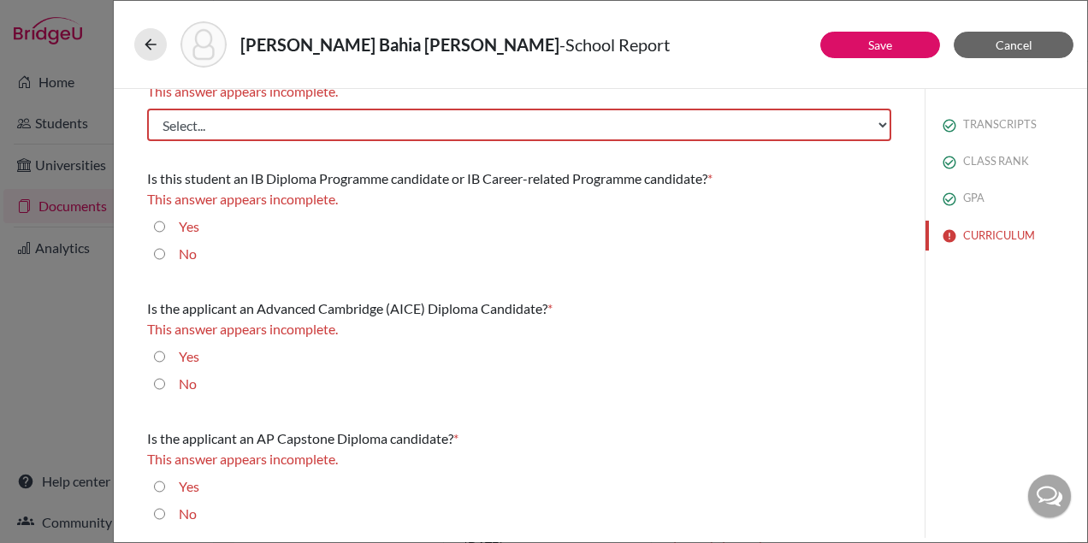
scroll to position [0, 0]
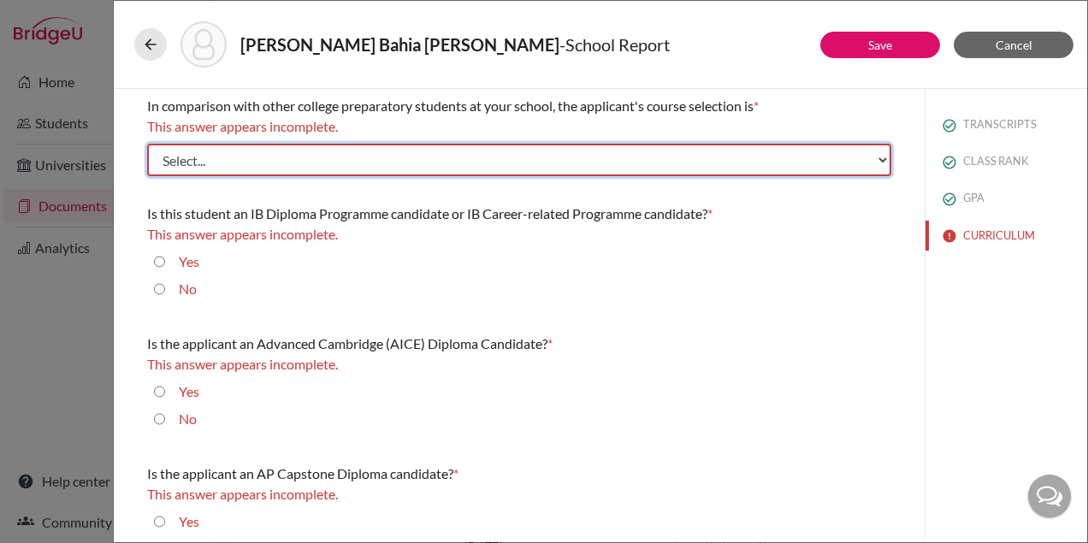
click at [598, 167] on select "Select... Less than demanding Average Demanding Very demanding Most demanding P…" at bounding box center [519, 160] width 744 height 33
click at [591, 162] on select "Select... Less than demanding Average Demanding Very demanding Most demanding P…" at bounding box center [519, 160] width 744 height 33
click at [251, 157] on select "Select... Less than demanding Average Demanding Very demanding Most demanding P…" at bounding box center [519, 160] width 744 height 33
select select "3"
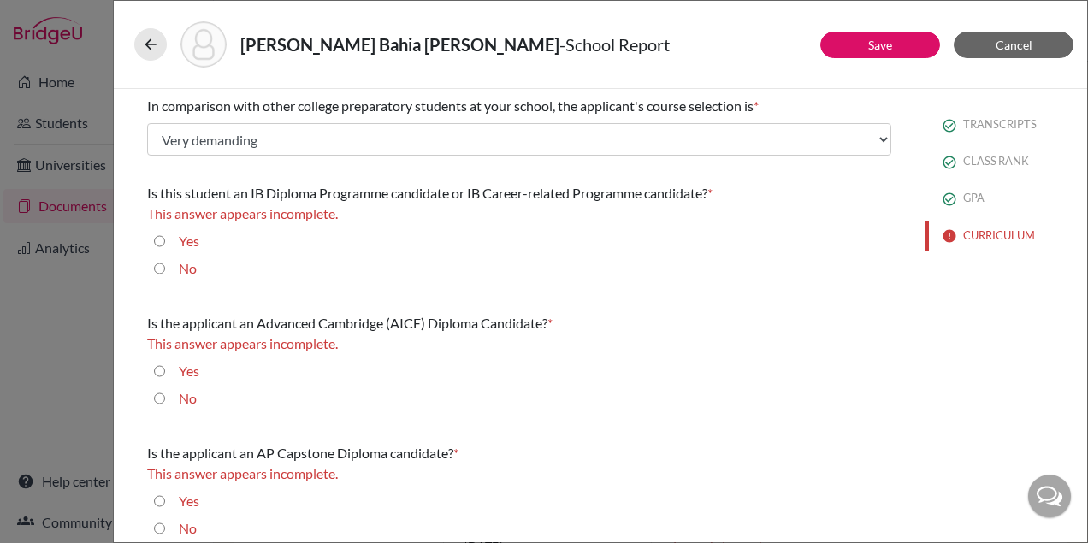
click at [156, 269] on input "No" at bounding box center [159, 268] width 11 height 21
radio input "true"
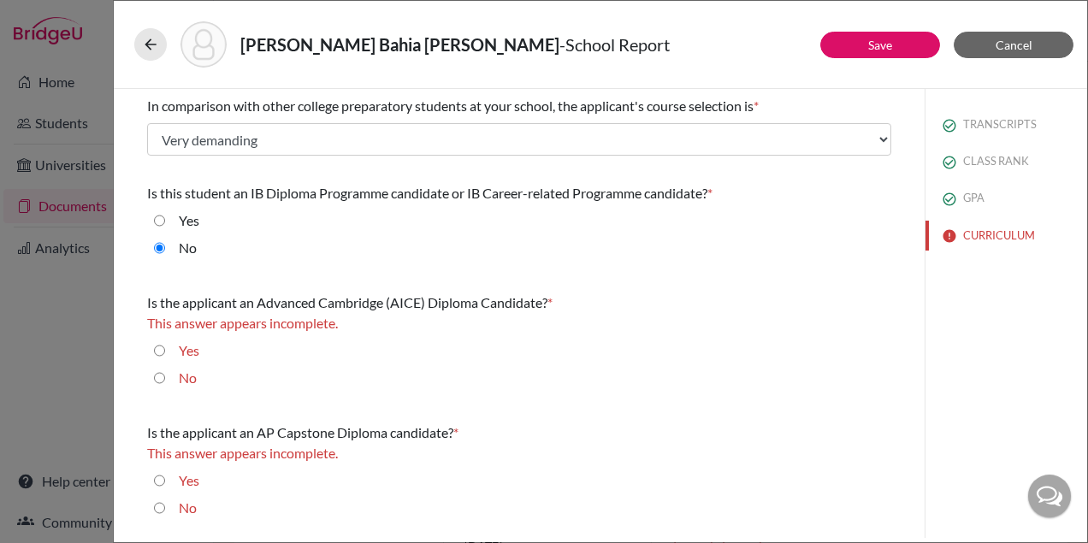
click at [158, 379] on input "No" at bounding box center [159, 378] width 11 height 21
radio input "true"
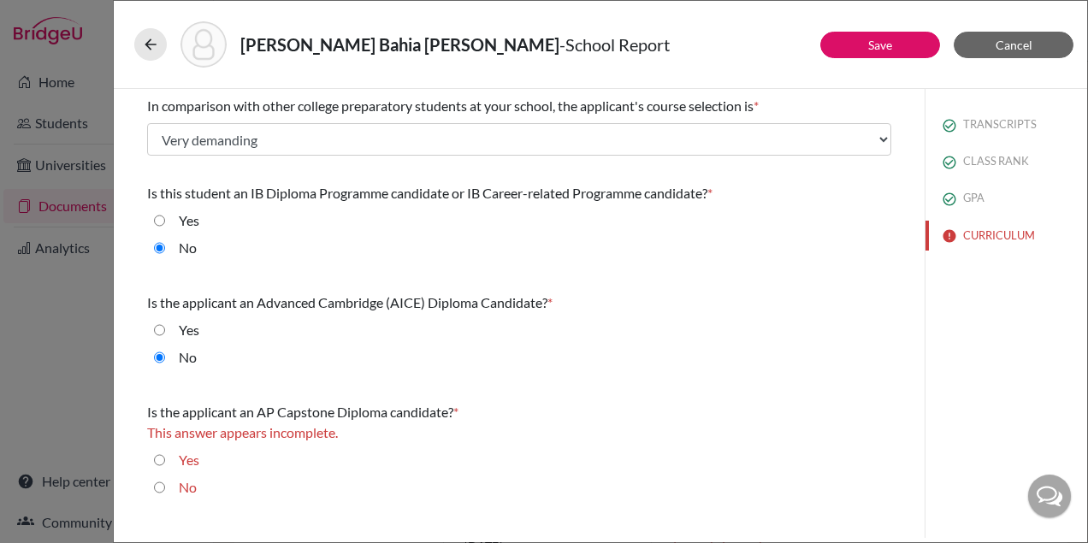
click at [160, 457] on input "Yes" at bounding box center [159, 460] width 11 height 21
radio input "true"
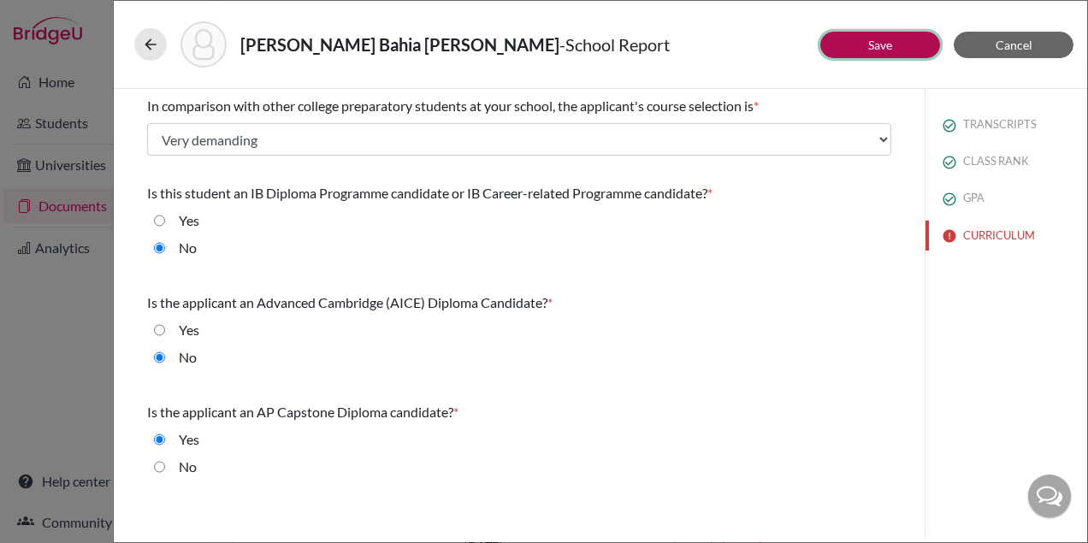
click at [861, 45] on button "Save" at bounding box center [880, 45] width 120 height 27
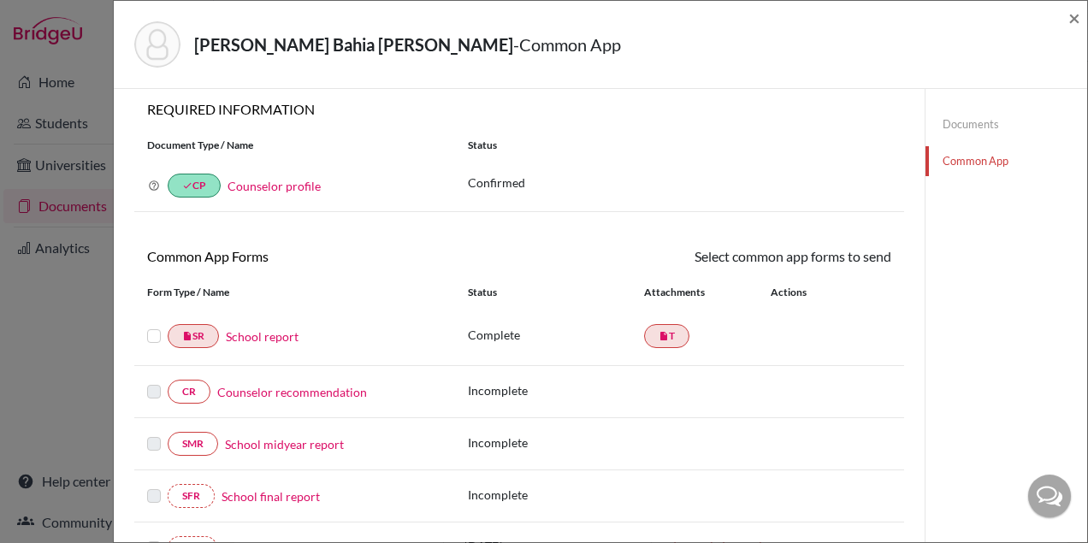
scroll to position [9, 0]
click at [1079, 27] on span "×" at bounding box center [1075, 17] width 12 height 25
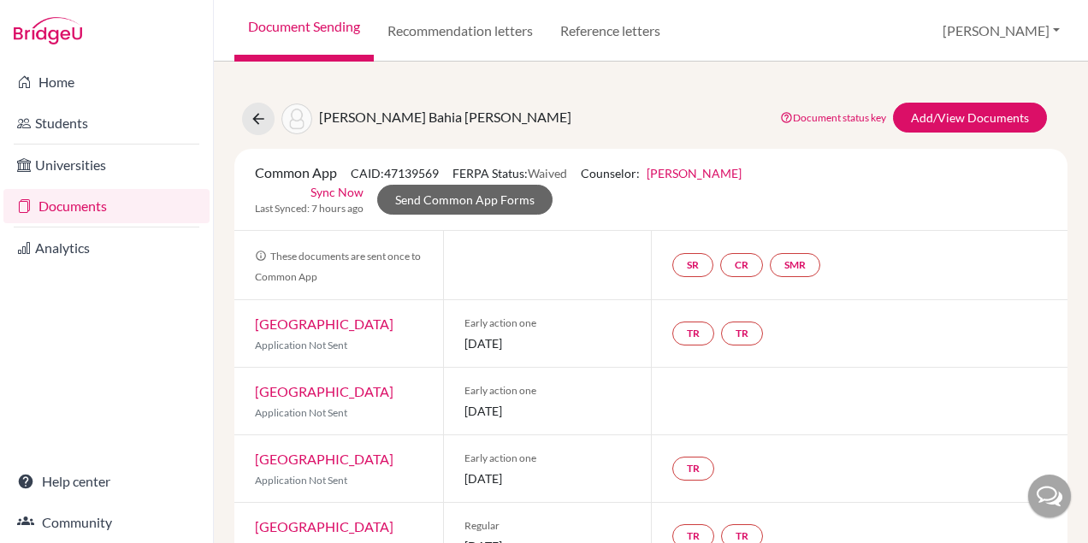
click at [311, 31] on link "Document Sending" at bounding box center [303, 31] width 139 height 62
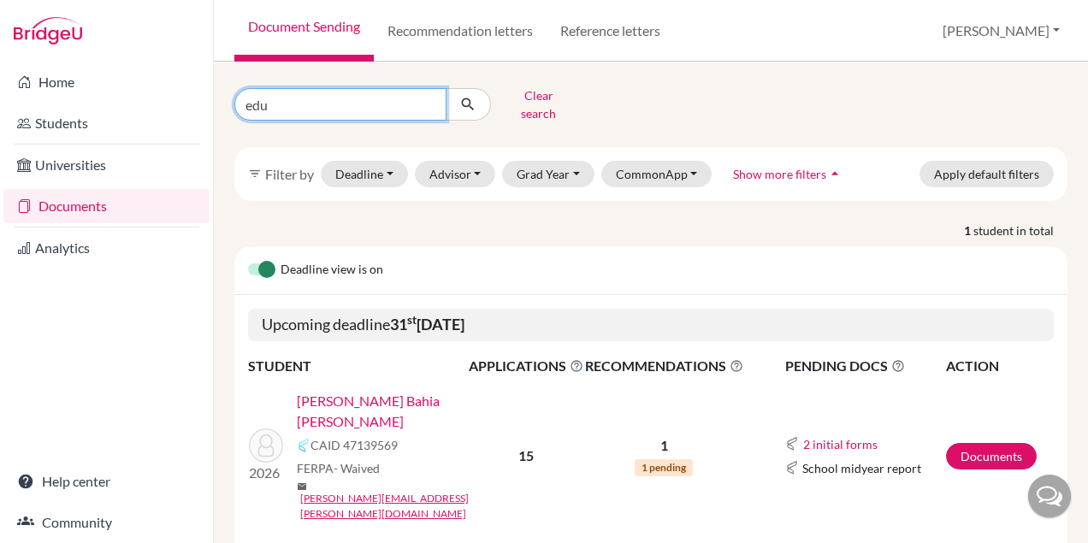
click at [325, 101] on input "edu" at bounding box center [340, 104] width 212 height 33
type input "e"
type input "[PERSON_NAME]"
click button "submit" at bounding box center [468, 104] width 45 height 33
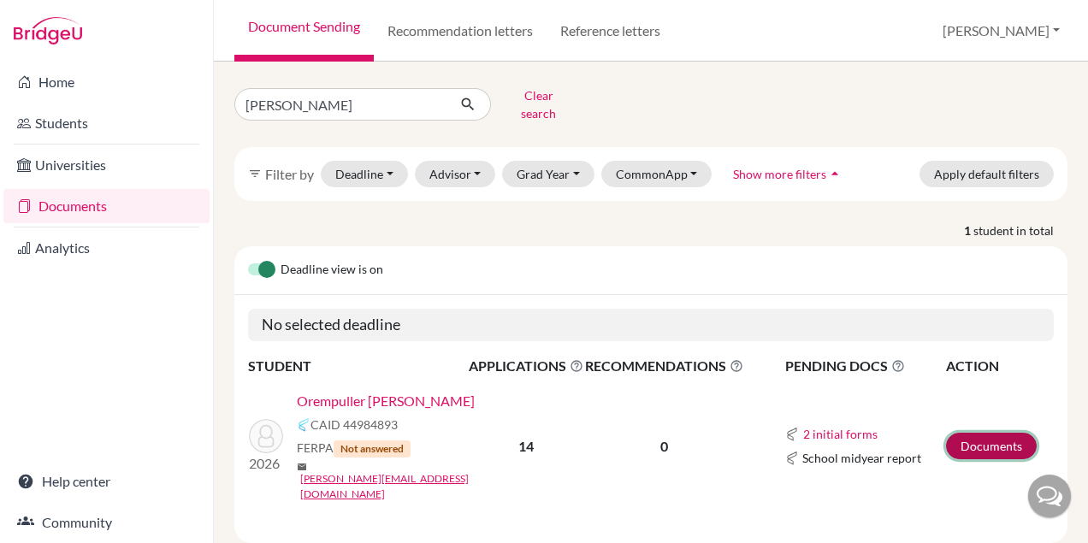
click at [1004, 433] on link "Documents" at bounding box center [991, 446] width 91 height 27
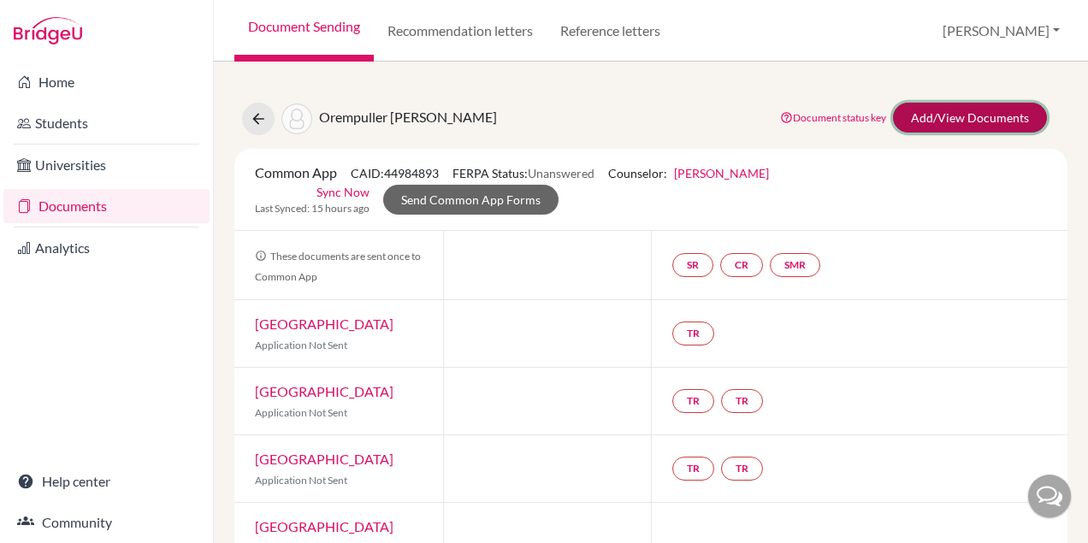
click at [945, 126] on link "Add/View Documents" at bounding box center [970, 118] width 154 height 30
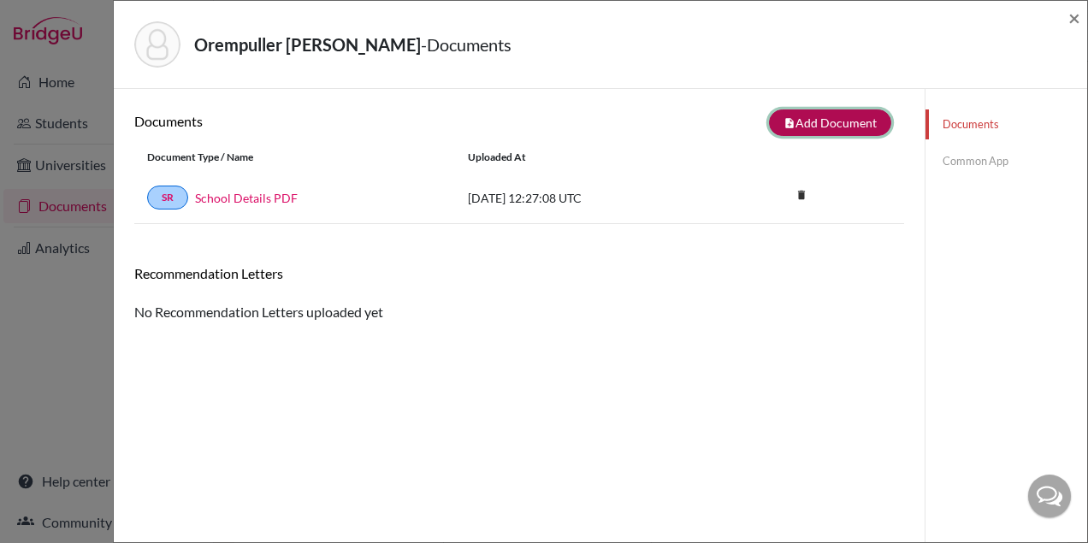
click at [831, 121] on button "note_add Add Document" at bounding box center [830, 123] width 122 height 27
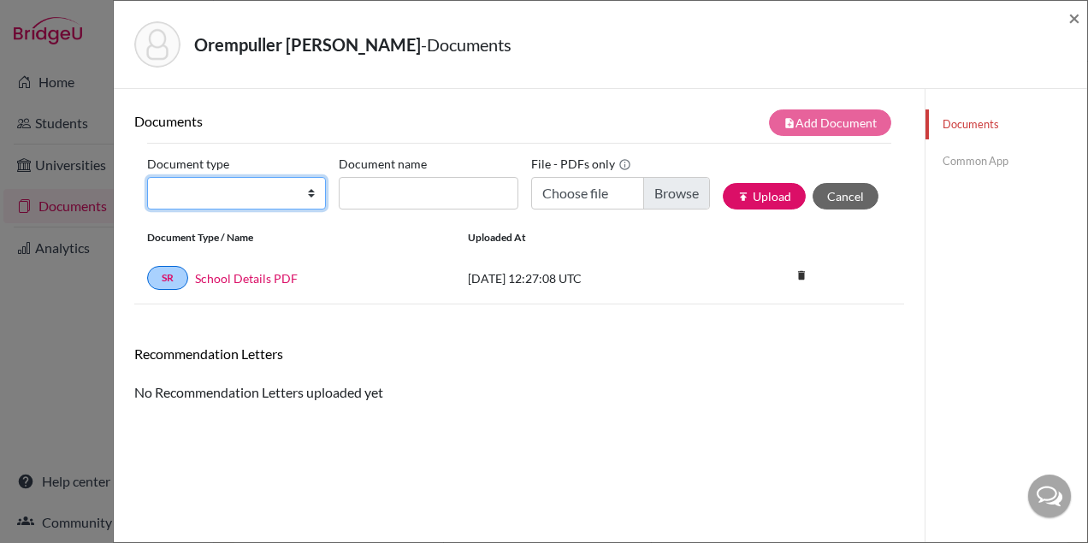
click at [266, 187] on select "Change explanation for Common App reports Counselor recommendation Internationa…" at bounding box center [236, 193] width 179 height 33
select select "2"
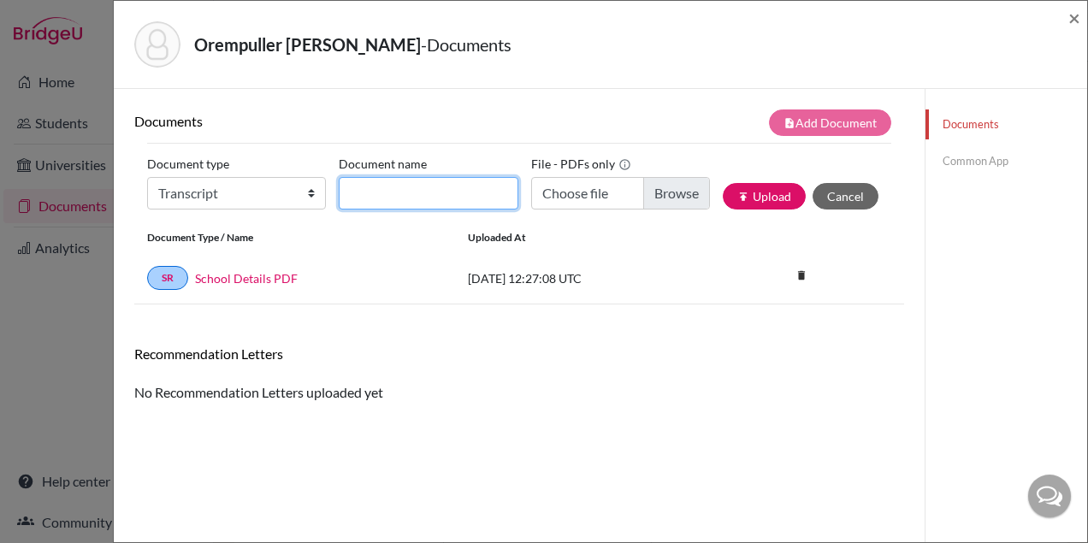
click at [368, 203] on input "Document name" at bounding box center [428, 193] width 179 height 33
type input "I"
drag, startPoint x: 401, startPoint y: 49, endPoint x: 287, endPoint y: 50, distance: 113.8
click at [287, 50] on strong "Orempuller [PERSON_NAME]" at bounding box center [307, 44] width 227 height 21
copy strong "[PERSON_NAME]"
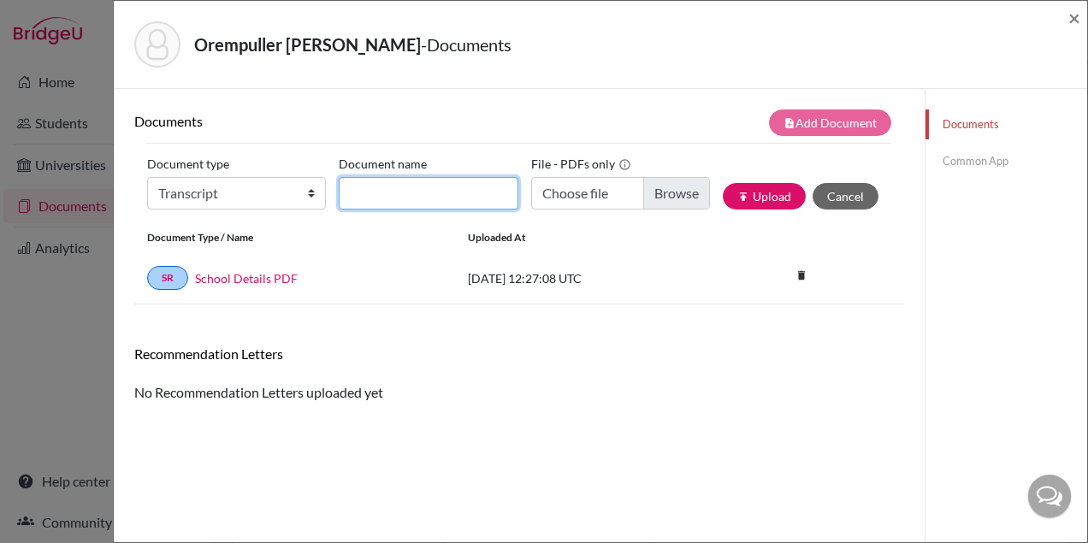
click at [388, 185] on input "Document name" at bounding box center [428, 193] width 179 height 33
paste input "[PERSON_NAME]"
type input "[PERSON_NAME]"
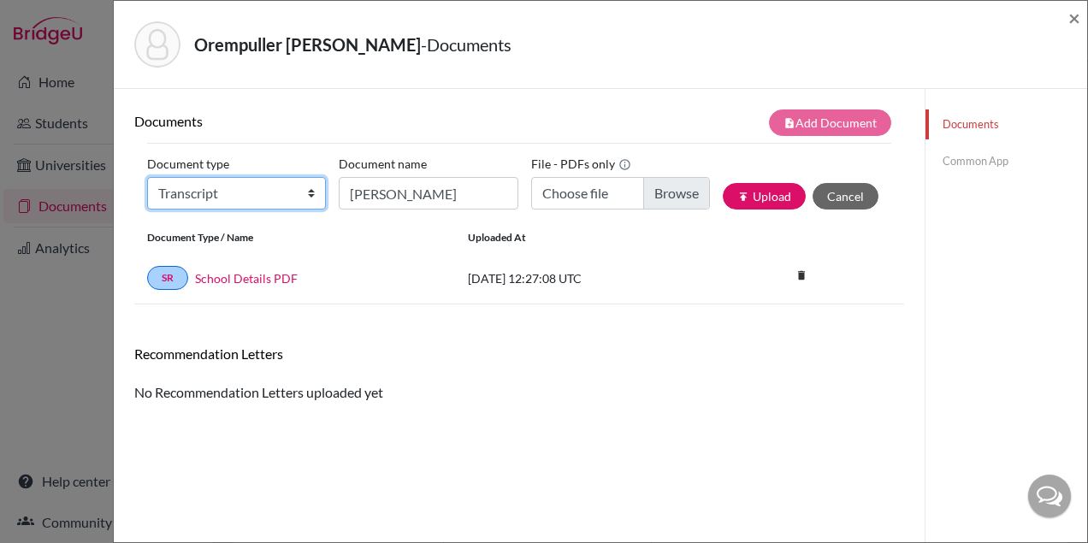
click at [308, 195] on select "Change explanation for Common App reports Counselor recommendation Internationa…" at bounding box center [236, 193] width 179 height 33
select select "45"
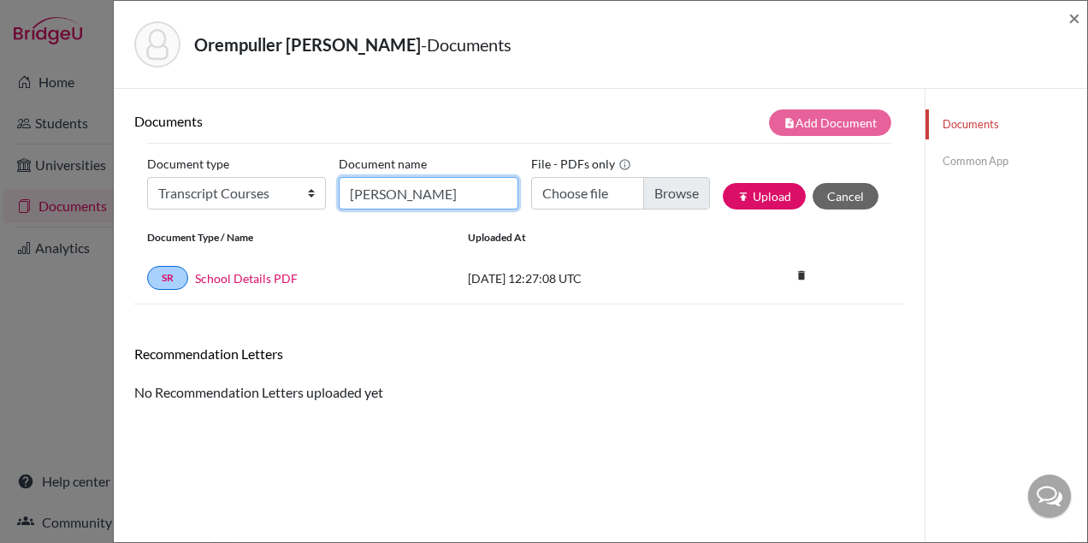
click at [458, 199] on input "[PERSON_NAME]" at bounding box center [428, 193] width 179 height 33
type input "[PERSON_NAME] Courses"
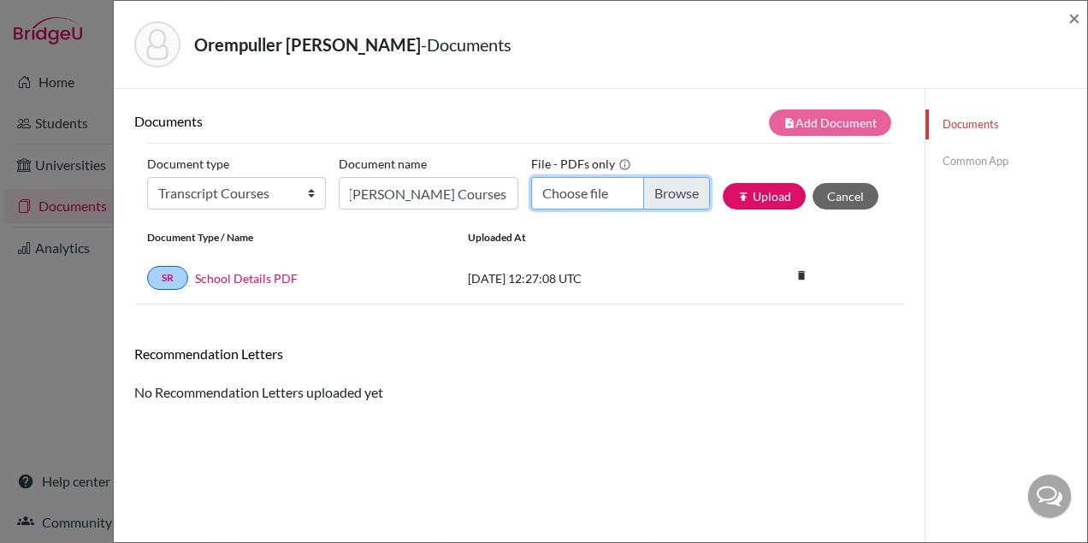
click at [657, 200] on input "Choose file" at bounding box center [620, 193] width 179 height 33
type input "C:\fakepath\[PERSON_NAME] [PERSON_NAME].pdf"
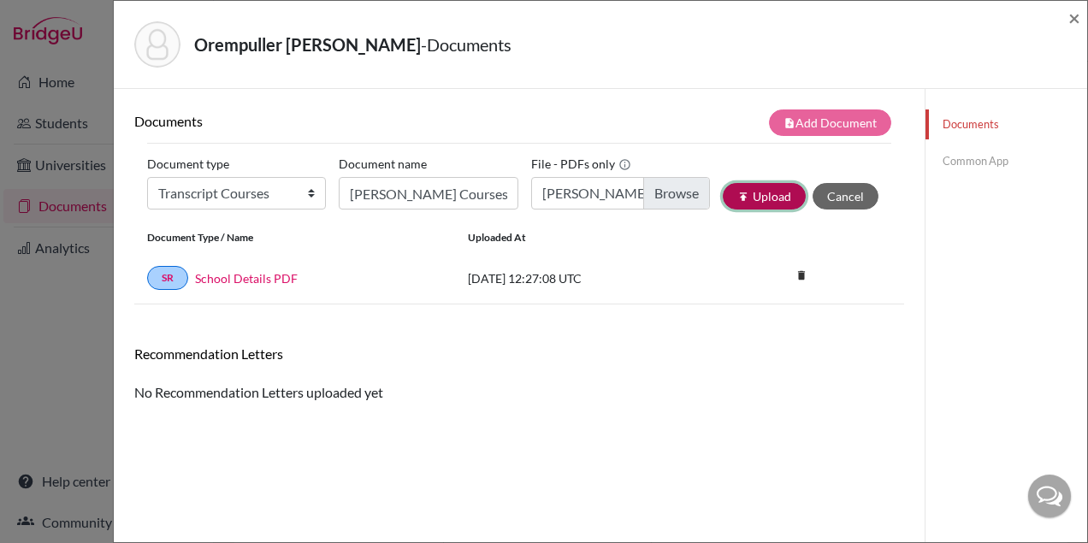
click at [749, 201] on icon "publish" at bounding box center [743, 197] width 12 height 12
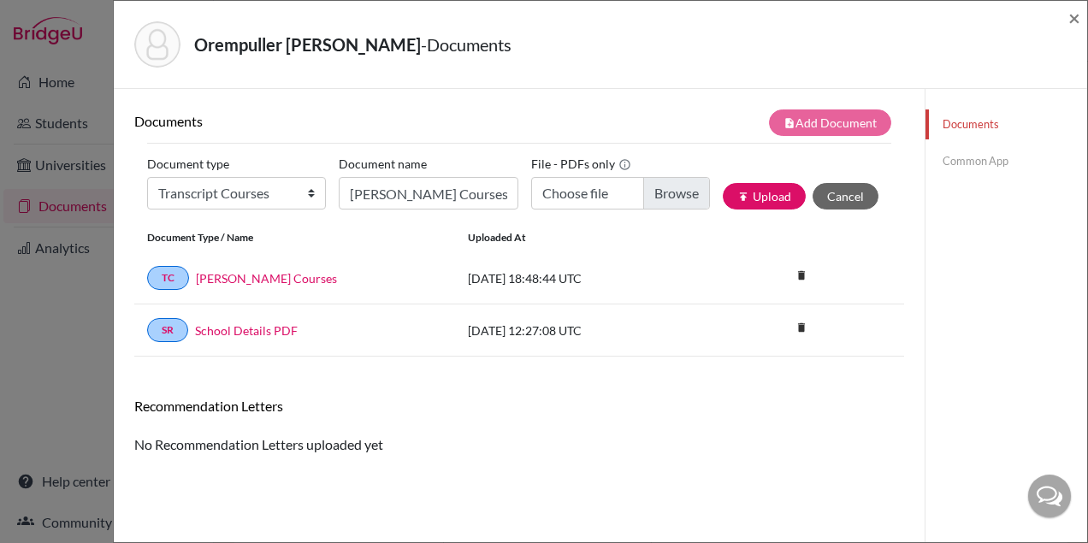
click at [955, 168] on link "Common App" at bounding box center [1007, 161] width 162 height 30
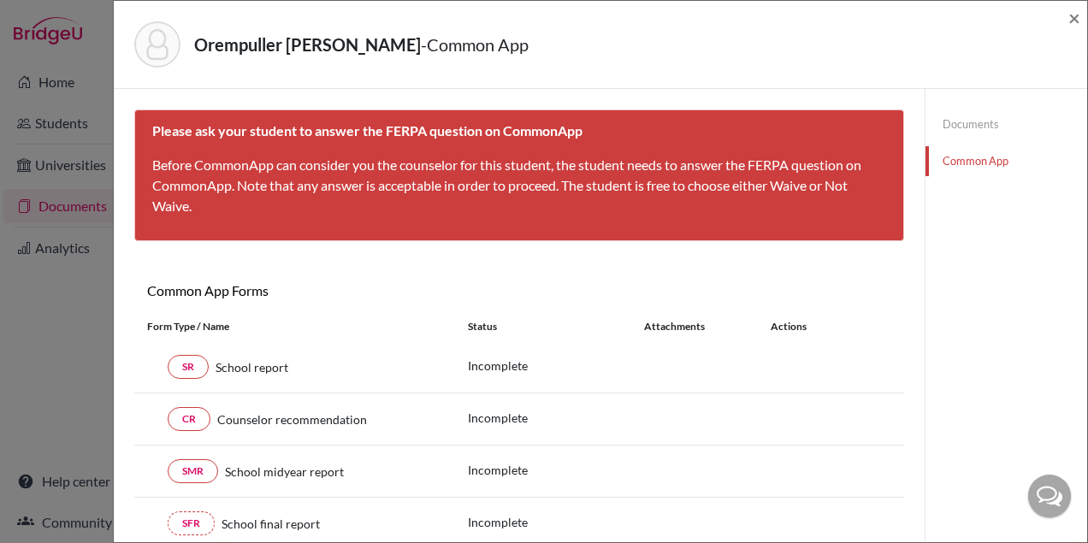
click at [964, 126] on link "Documents" at bounding box center [1007, 125] width 162 height 30
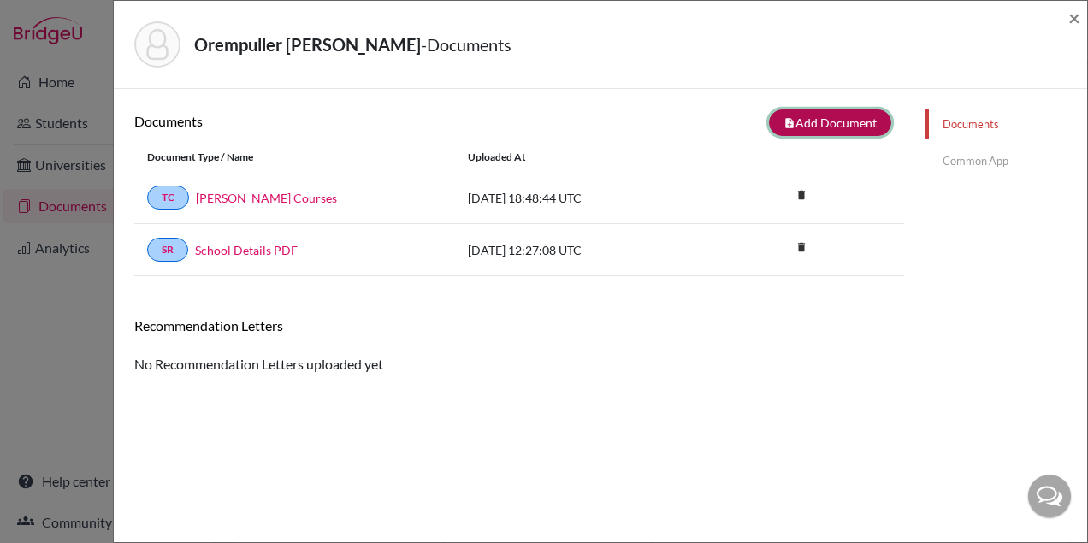
click at [844, 121] on button "note_add Add Document" at bounding box center [830, 123] width 122 height 27
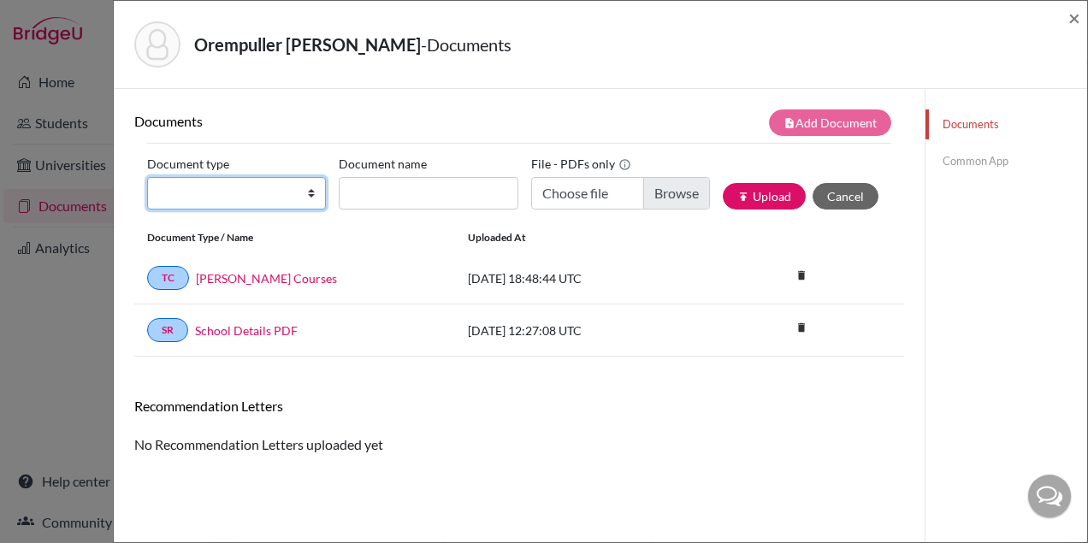
click at [280, 200] on select "Change explanation for Common App reports Counselor recommendation Internationa…" at bounding box center [236, 193] width 179 height 33
select select "2"
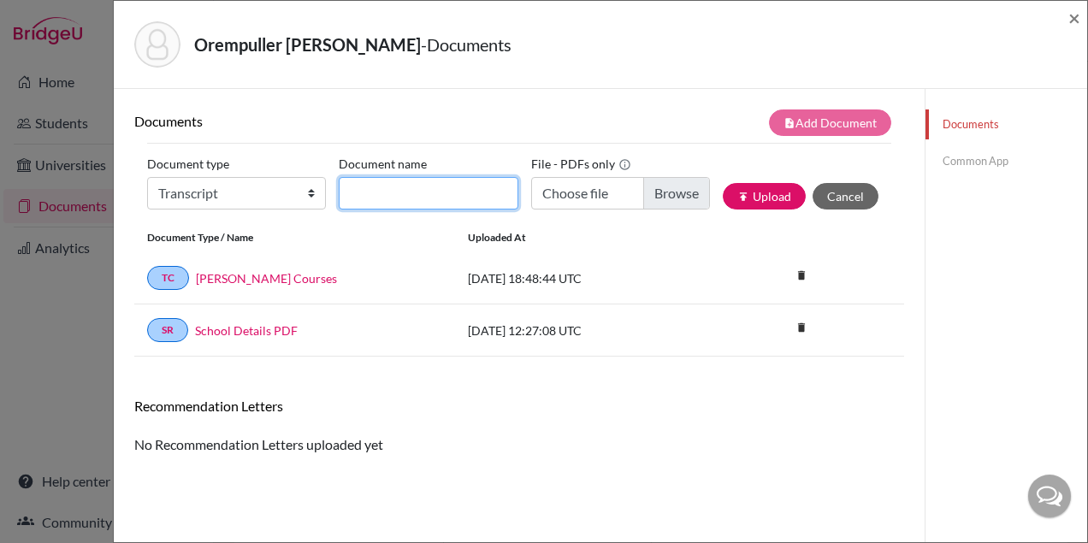
click at [408, 198] on input "Document name" at bounding box center [428, 193] width 179 height 33
paste input "[PERSON_NAME]"
type input "[PERSON_NAME] Transcript"
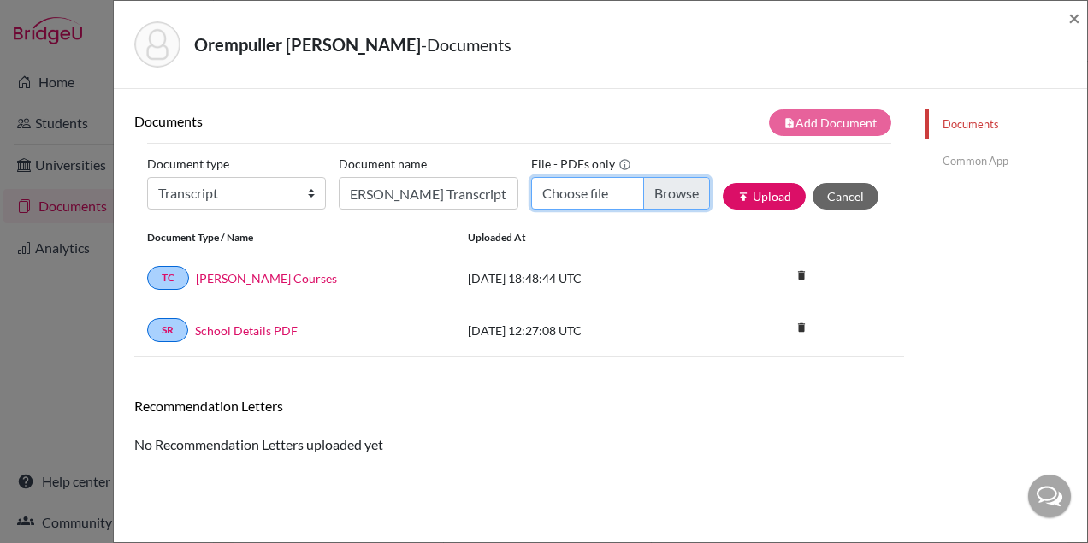
click at [672, 187] on input "Choose file" at bounding box center [620, 193] width 179 height 33
type input "C:\fakepath\[PERSON_NAME] Transcript.pdf"
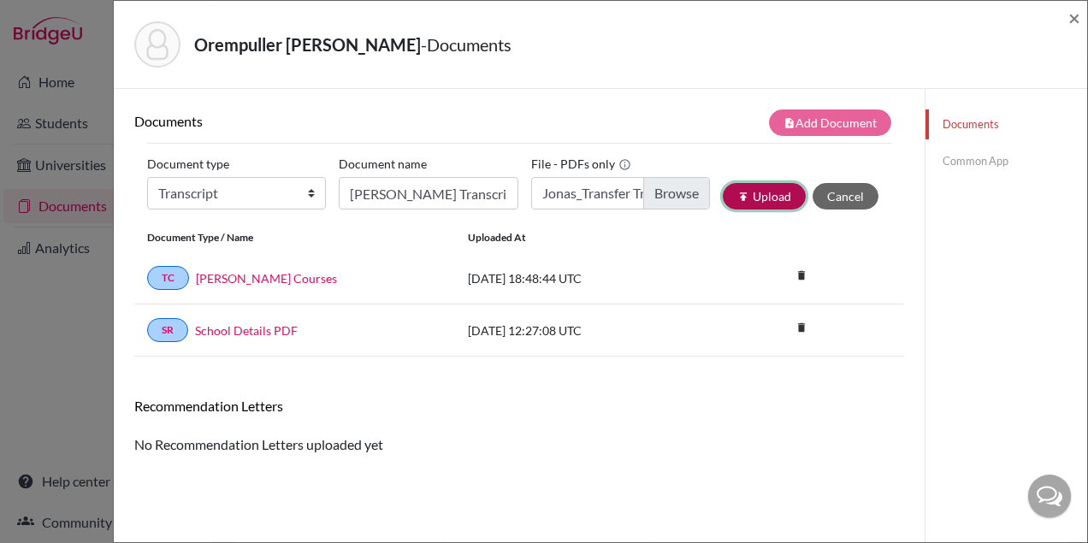
click at [773, 205] on button "publish Upload" at bounding box center [764, 196] width 83 height 27
